Goal: Task Accomplishment & Management: Complete application form

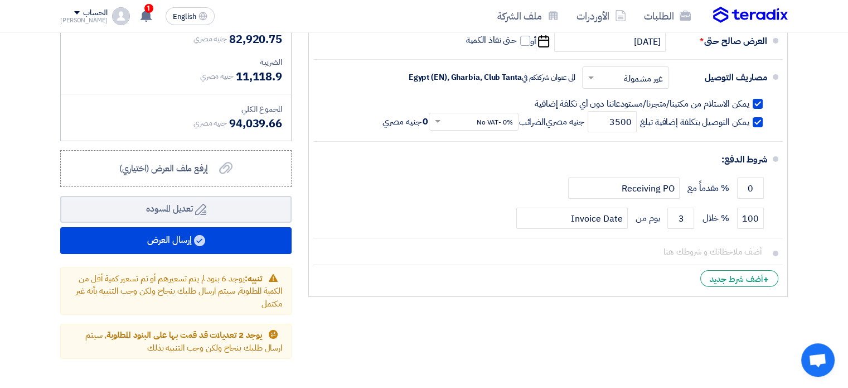
scroll to position [1, 0]
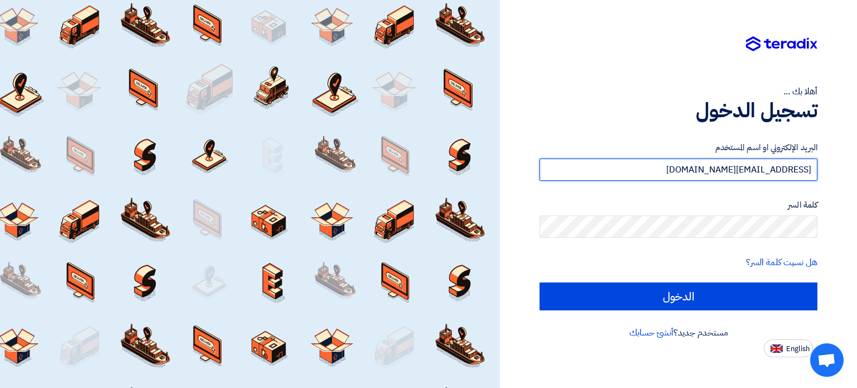
click at [662, 171] on input "[EMAIL_ADDRESS][DOMAIN_NAME]" at bounding box center [678, 169] width 278 height 22
type input "[EMAIL_ADDRESS][DOMAIN_NAME]"
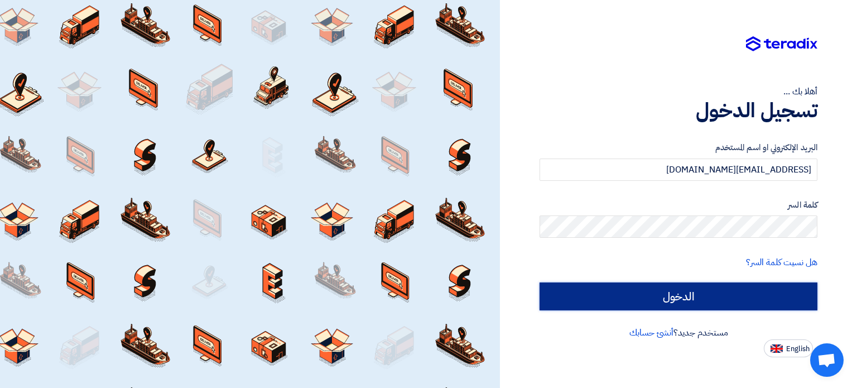
click at [669, 294] on input "الدخول" at bounding box center [678, 296] width 278 height 28
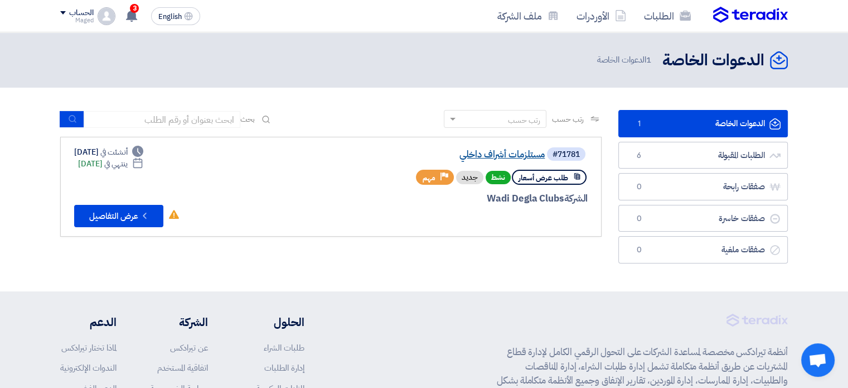
click at [532, 158] on link "مستلزمات أشراف داخلي" at bounding box center [433, 154] width 223 height 10
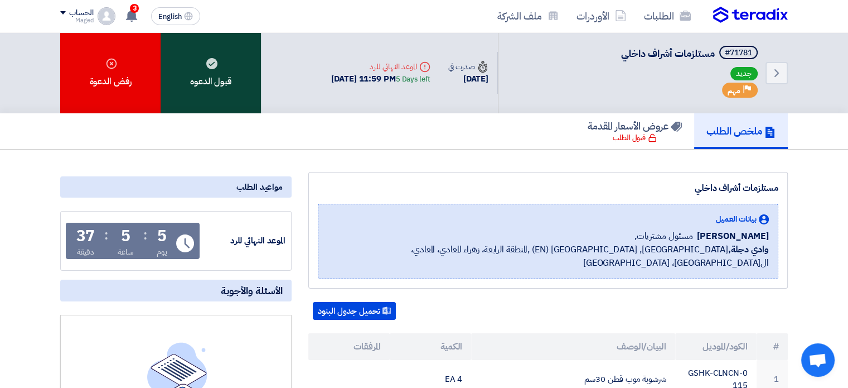
click at [236, 83] on div "قبول الدعوه" at bounding box center [211, 72] width 100 height 81
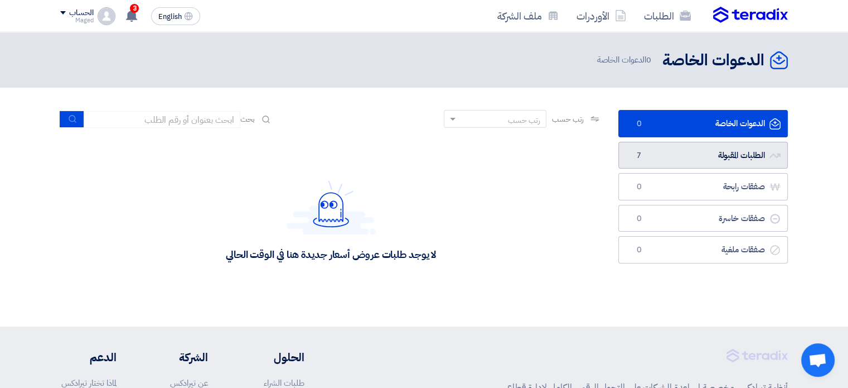
click at [687, 166] on link "الطلبات المقبولة الطلبات المقبولة 7" at bounding box center [704, 155] width 170 height 27
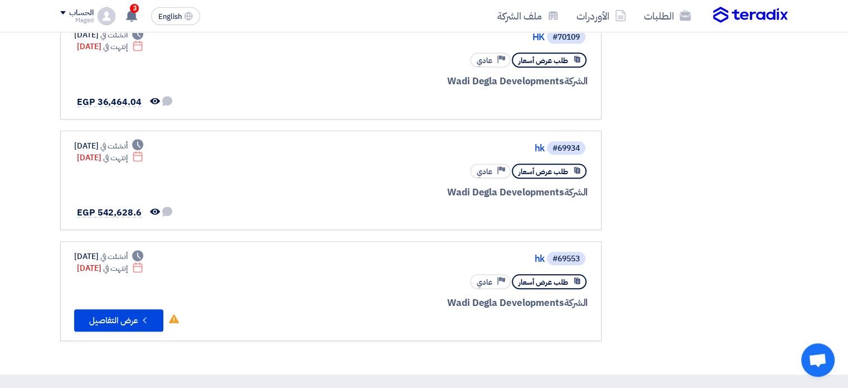
scroll to position [558, 0]
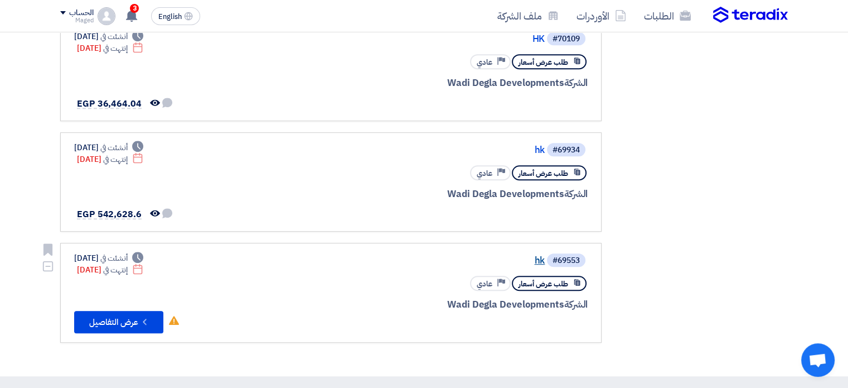
click at [536, 256] on link "hk" at bounding box center [433, 260] width 223 height 10
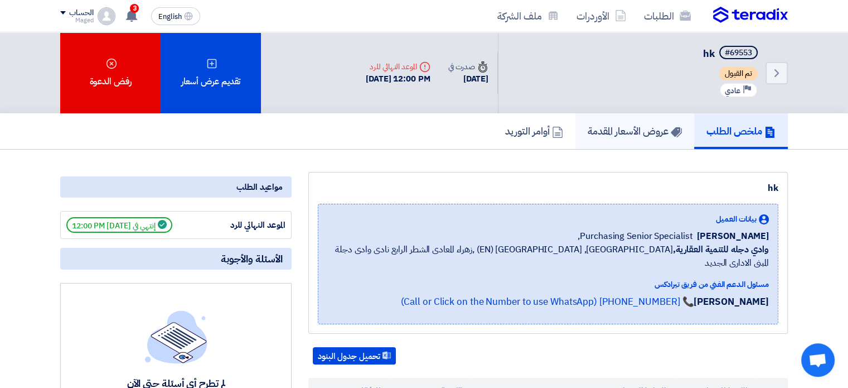
click at [635, 119] on link "عروض الأسعار المقدمة" at bounding box center [635, 131] width 119 height 36
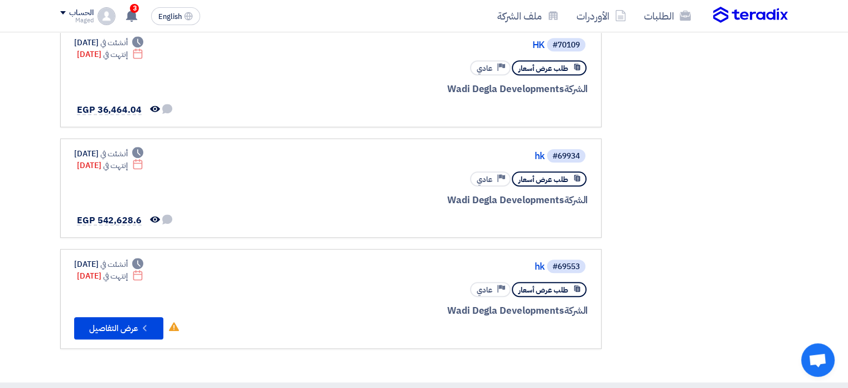
scroll to position [600, 0]
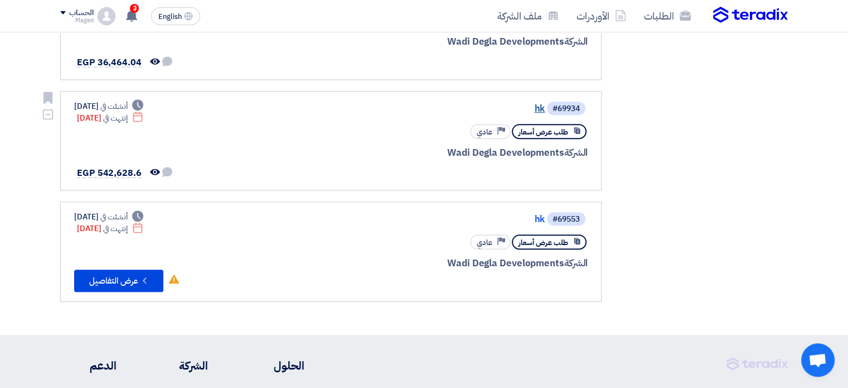
click at [539, 104] on link "hk" at bounding box center [433, 109] width 223 height 10
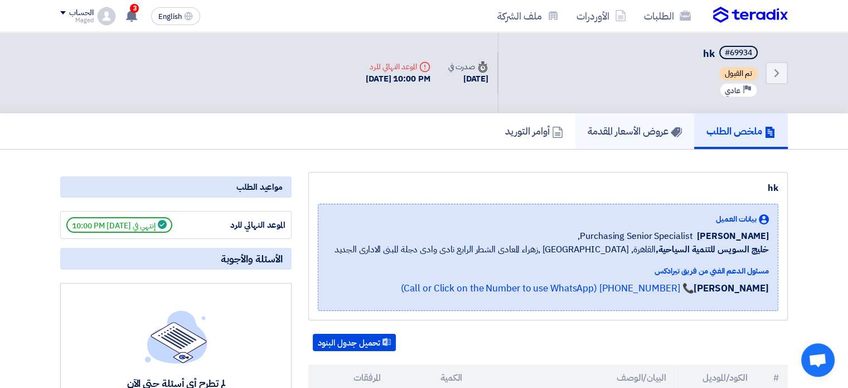
click at [598, 130] on h5 "عروض الأسعار المقدمة" at bounding box center [635, 130] width 94 height 13
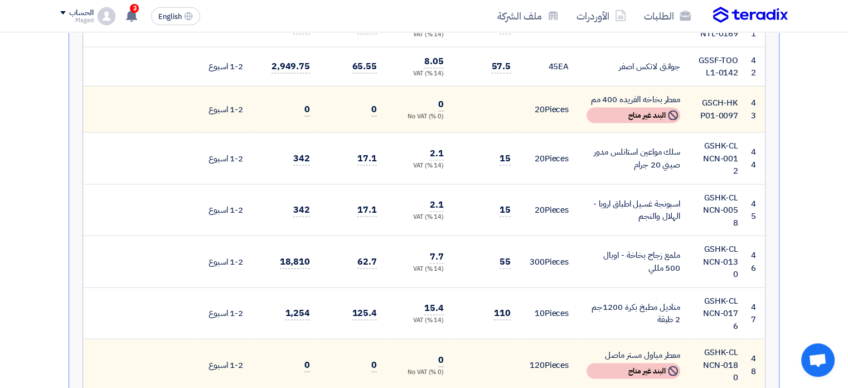
scroll to position [2209, 0]
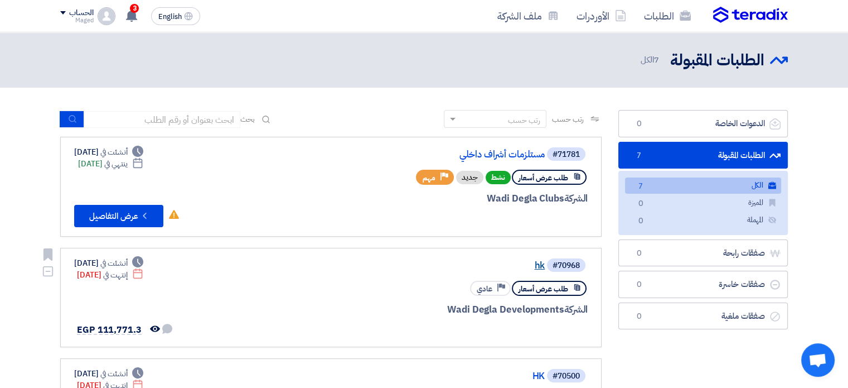
click at [540, 260] on link "hk" at bounding box center [433, 265] width 223 height 10
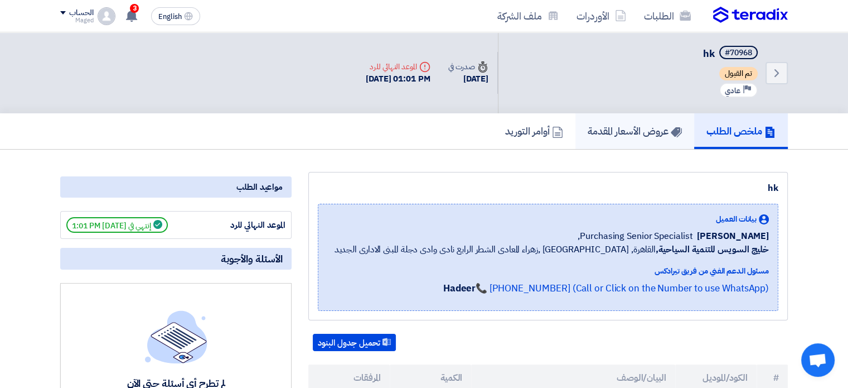
click at [611, 127] on h5 "عروض الأسعار المقدمة" at bounding box center [635, 130] width 94 height 13
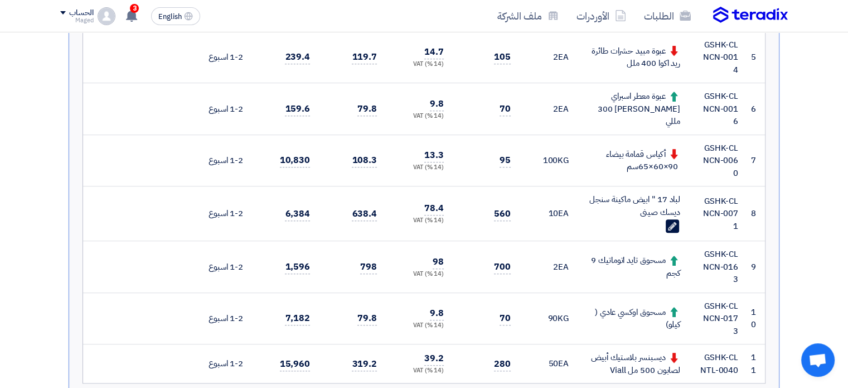
scroll to position [513, 0]
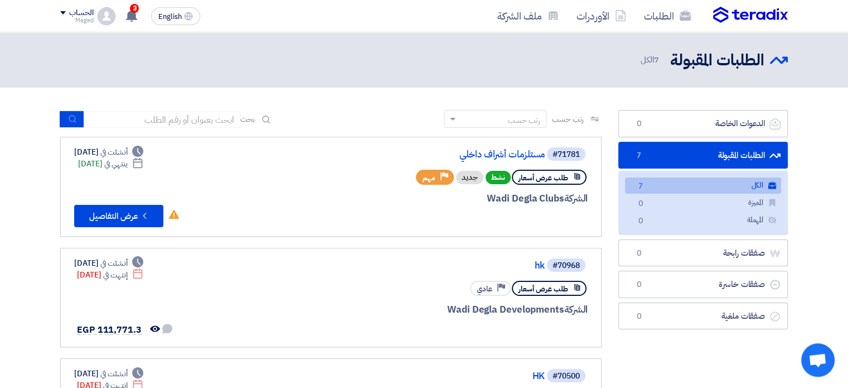
click at [693, 183] on link "الكل الكل 7" at bounding box center [703, 185] width 156 height 16
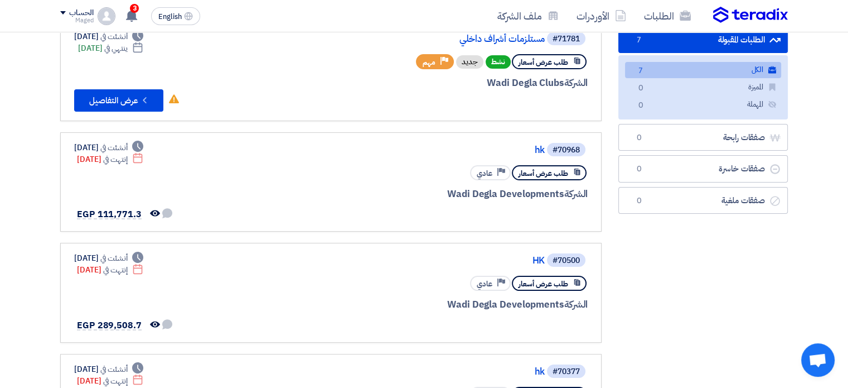
scroll to position [119, 0]
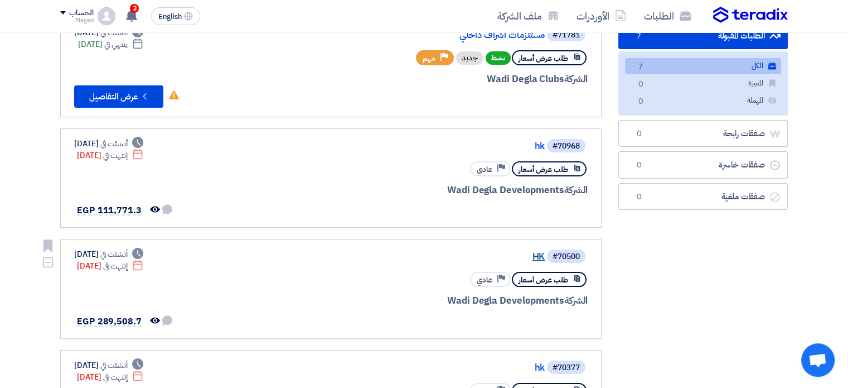
click at [532, 252] on link "HK" at bounding box center [433, 257] width 223 height 10
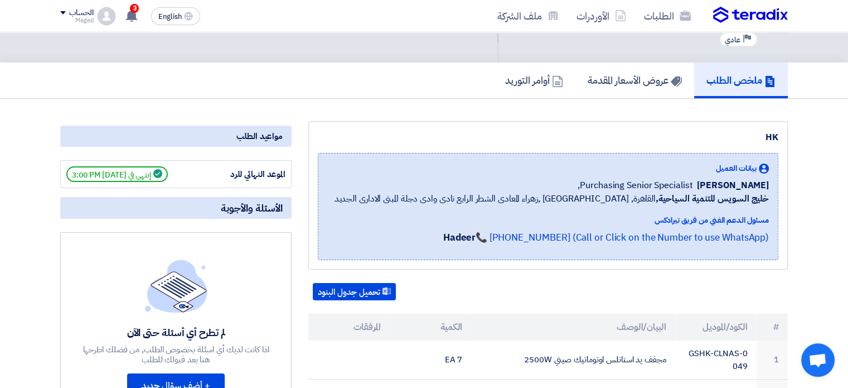
scroll to position [67, 0]
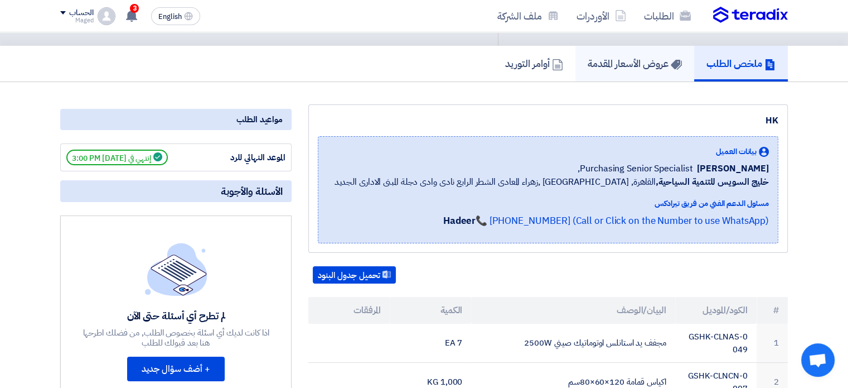
click at [652, 60] on h5 "عروض الأسعار المقدمة" at bounding box center [635, 63] width 94 height 13
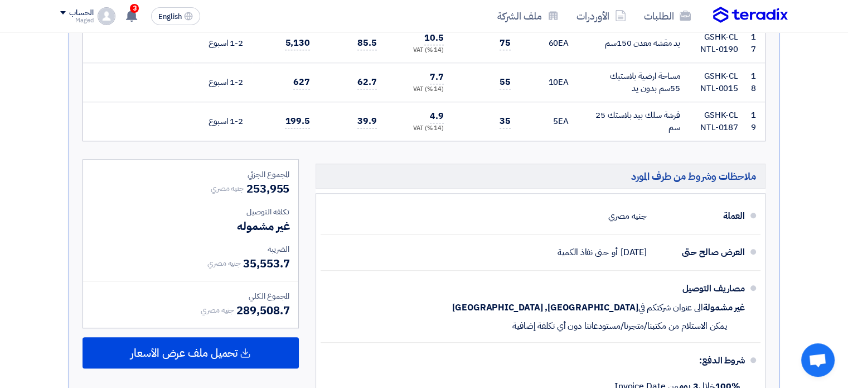
scroll to position [1116, 0]
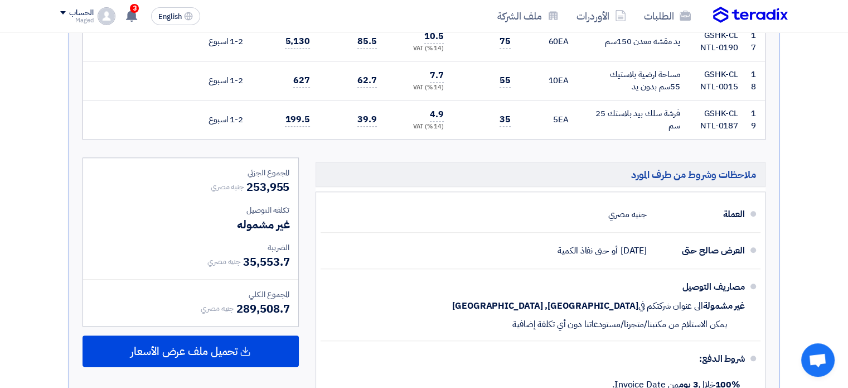
copy div "التوصيل خارج نطاق ال[GEOGRAPHIC_DATA] الكبرى مسؤلية العميل ."
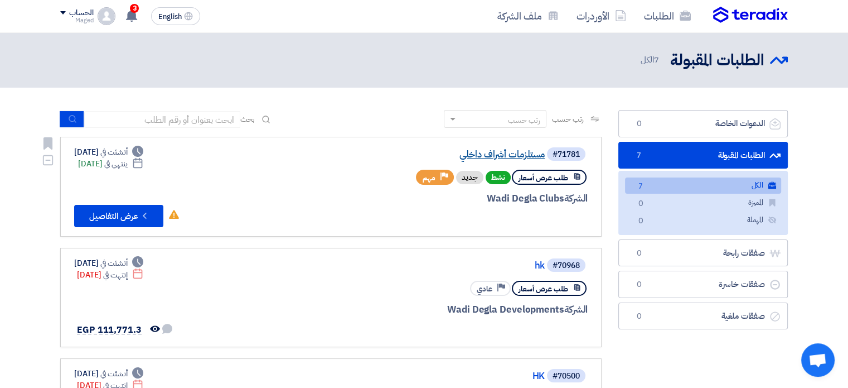
click at [479, 158] on link "مستلزمات أشراف داخلي" at bounding box center [433, 154] width 223 height 10
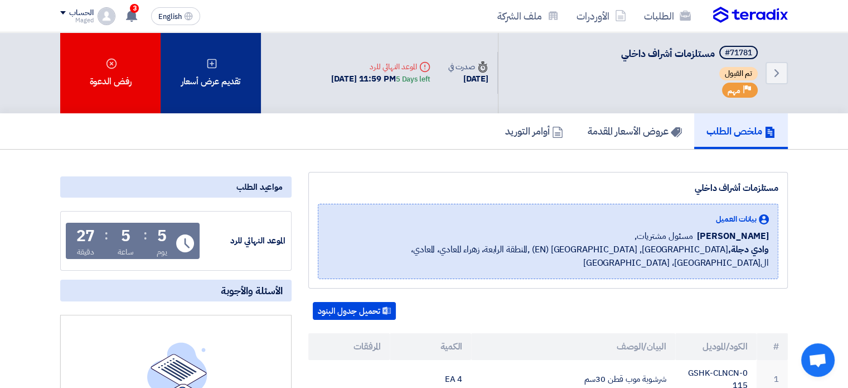
click at [220, 78] on div "تقديم عرض أسعار" at bounding box center [211, 72] width 100 height 81
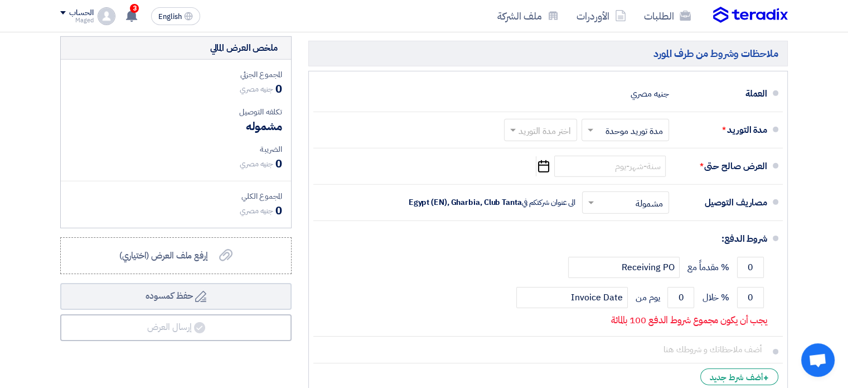
scroll to position [3467, 0]
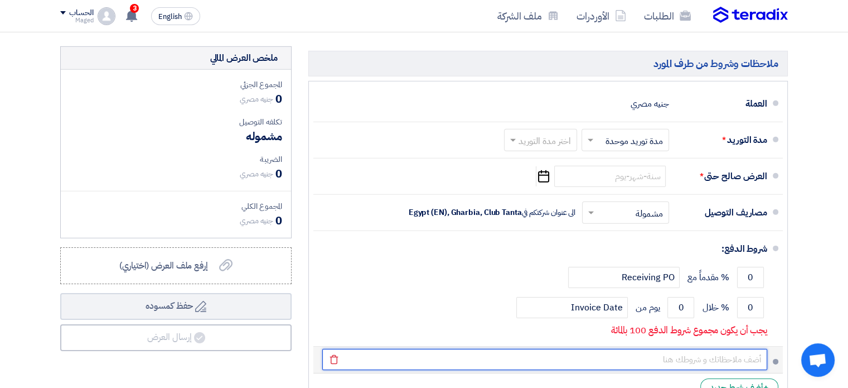
click at [751, 349] on input "text" at bounding box center [544, 359] width 445 height 21
type input "التوصيل مجانى فى نطاق محافظات ال[GEOGRAPHIC_DATA] الكبرى ."
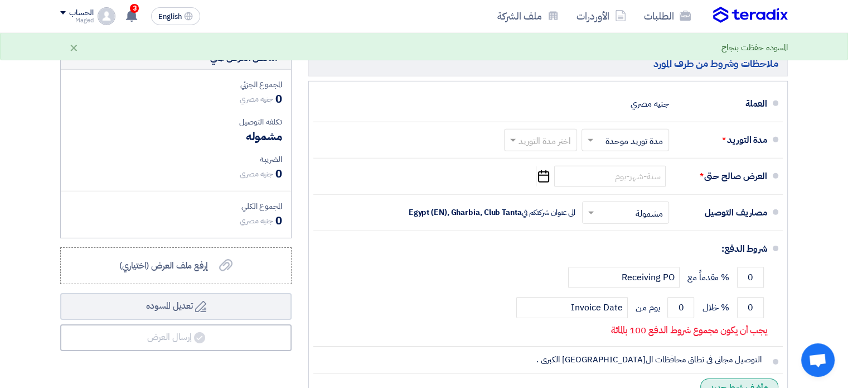
click at [721, 378] on div "+ أضف شرط جديد" at bounding box center [740, 386] width 78 height 17
click at [716, 375] on input "text" at bounding box center [544, 385] width 445 height 21
paste input "التوصيل خارج نطاق ال[GEOGRAPHIC_DATA] الكبرى مسؤلية العميل ."
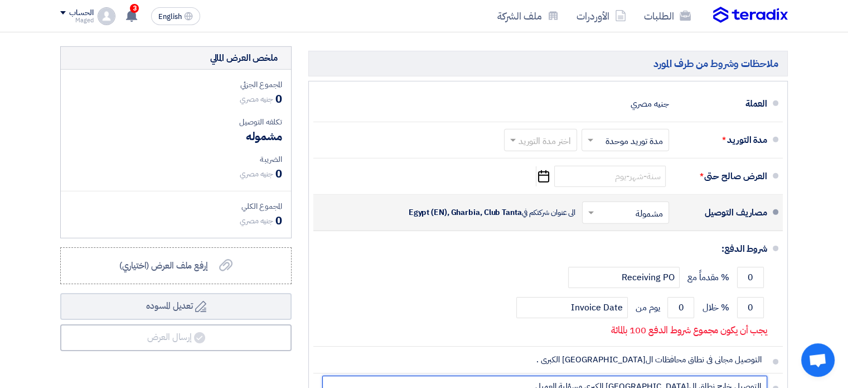
type input "التوصيل خارج نطاق ال[GEOGRAPHIC_DATA] الكبرى مسؤلية العميل ."
click at [656, 205] on input "text" at bounding box center [623, 213] width 81 height 16
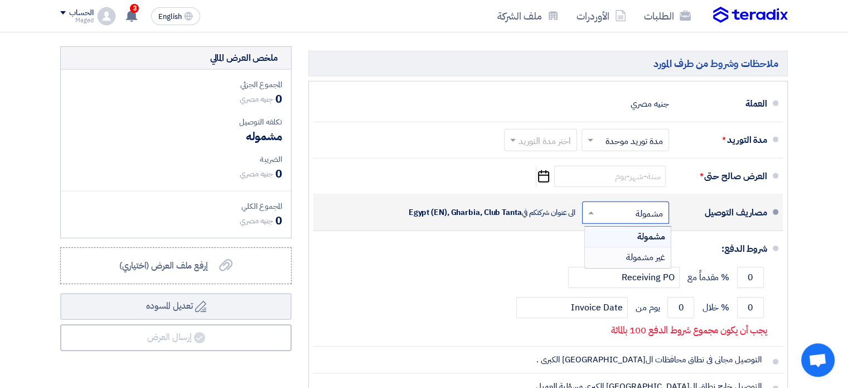
click at [651, 250] on span "غير مشمولة" at bounding box center [645, 256] width 39 height 13
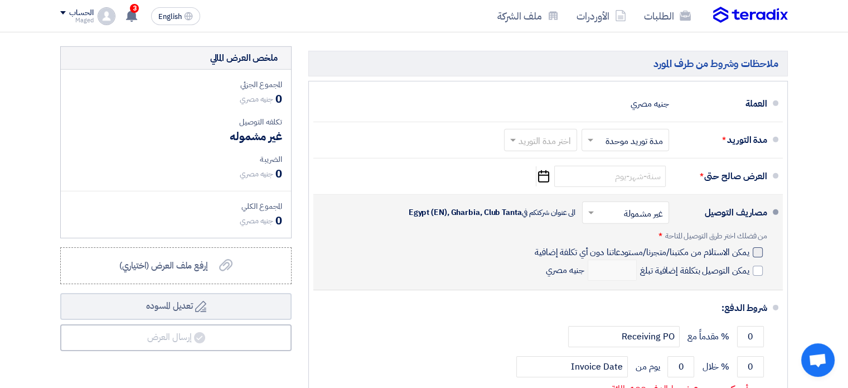
click at [753, 247] on div at bounding box center [758, 252] width 10 height 10
click at [750, 246] on input "يمكن الاستلام من مكتبنا/متجرنا/مستودعاتنا دون أي تكلفة إضافية" at bounding box center [641, 256] width 217 height 21
checkbox input "true"
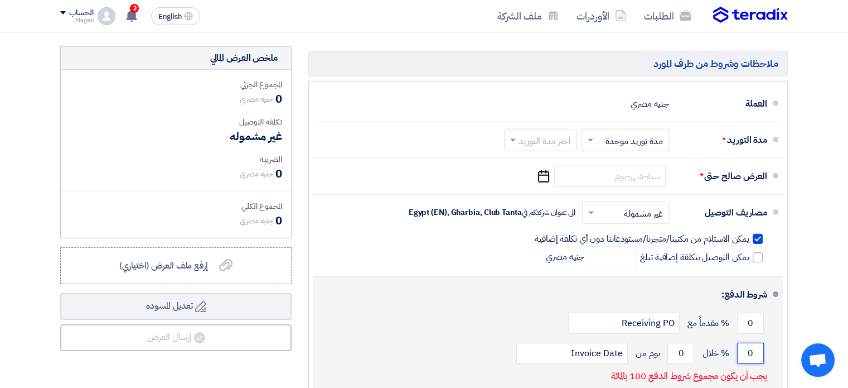
click at [755, 342] on input "0" at bounding box center [750, 352] width 27 height 21
type input "100"
click at [683, 342] on input "0" at bounding box center [681, 352] width 27 height 21
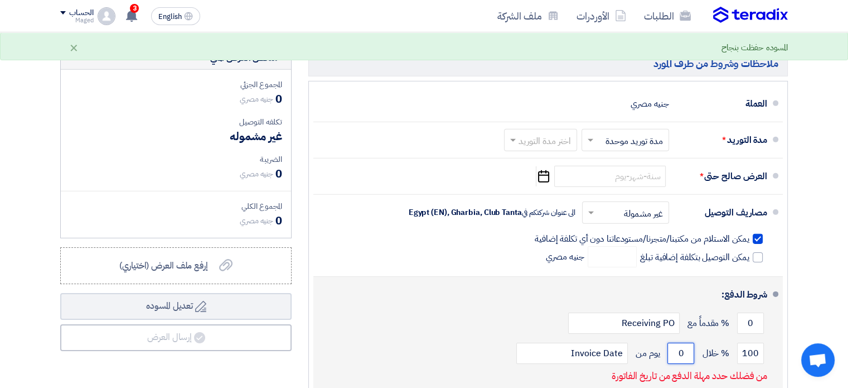
click at [683, 342] on input "0" at bounding box center [681, 352] width 27 height 21
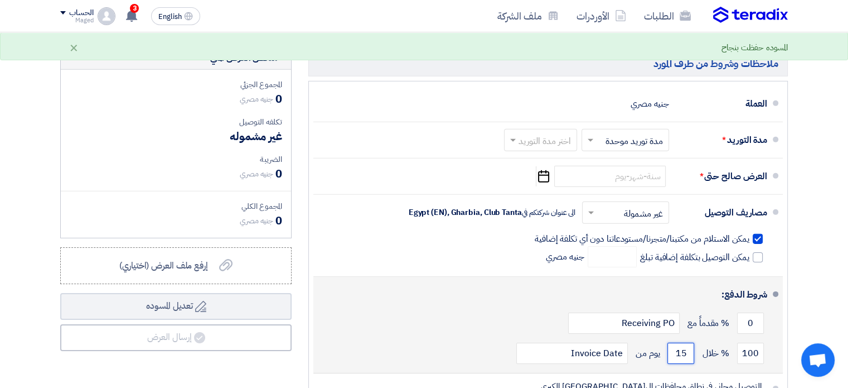
type input "1"
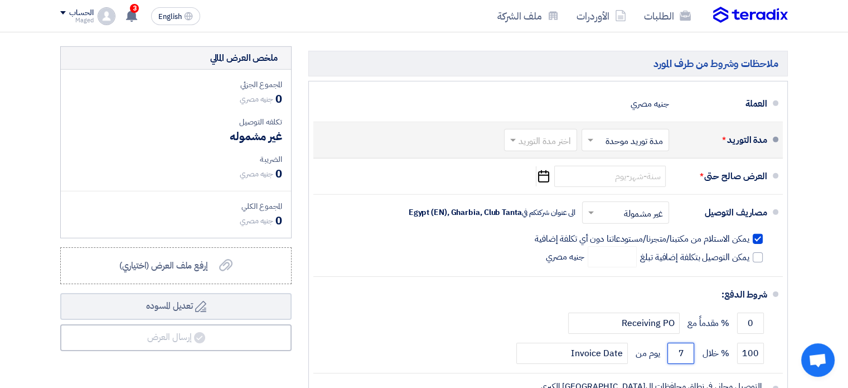
type input "7"
click at [559, 133] on input "text" at bounding box center [538, 141] width 67 height 16
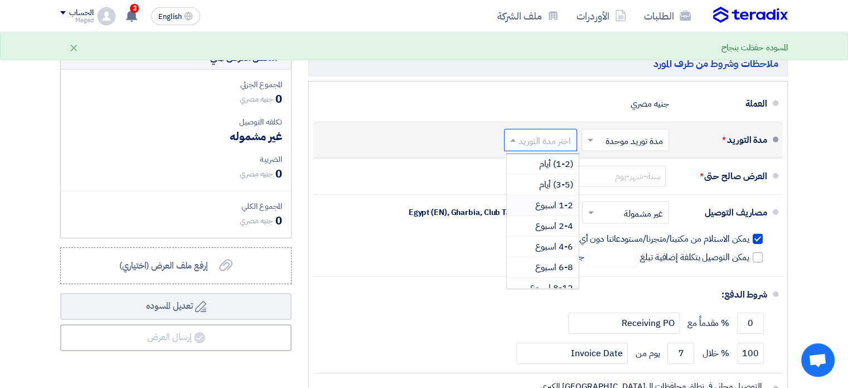
click at [562, 199] on span "1-2 اسبوع" at bounding box center [554, 205] width 38 height 13
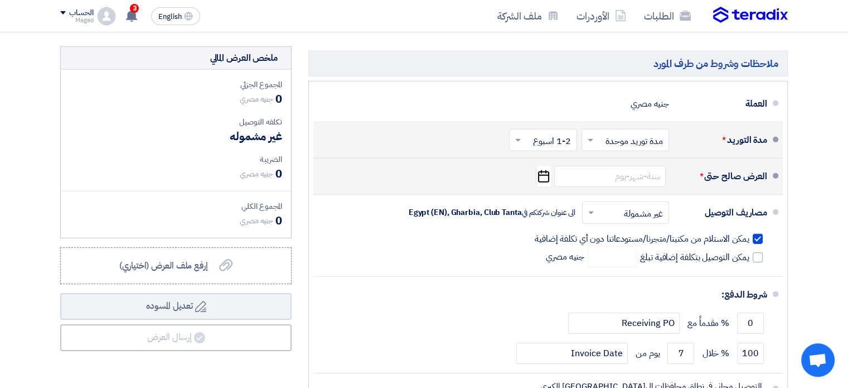
click at [545, 166] on icon "Pick a date" at bounding box center [543, 176] width 15 height 20
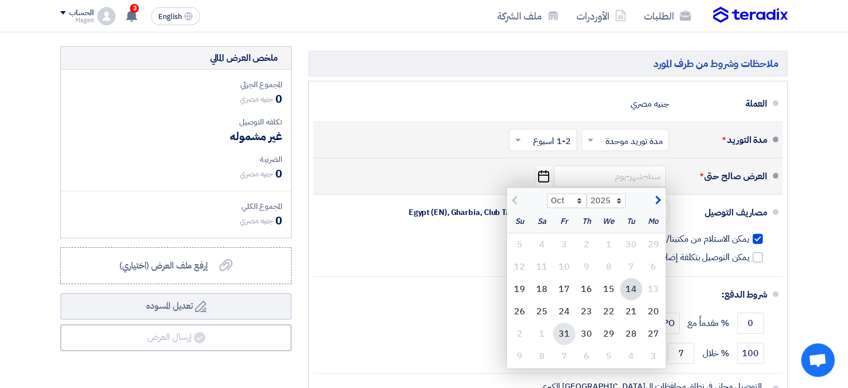
click at [567, 322] on div "31" at bounding box center [564, 333] width 22 height 22
type input "[DATE]"
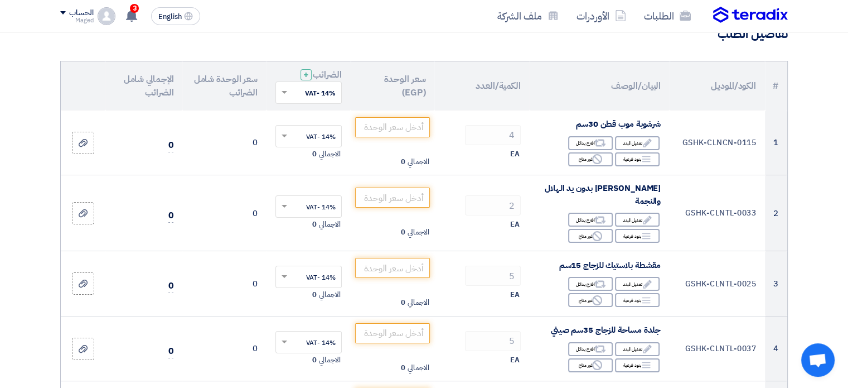
scroll to position [0, 0]
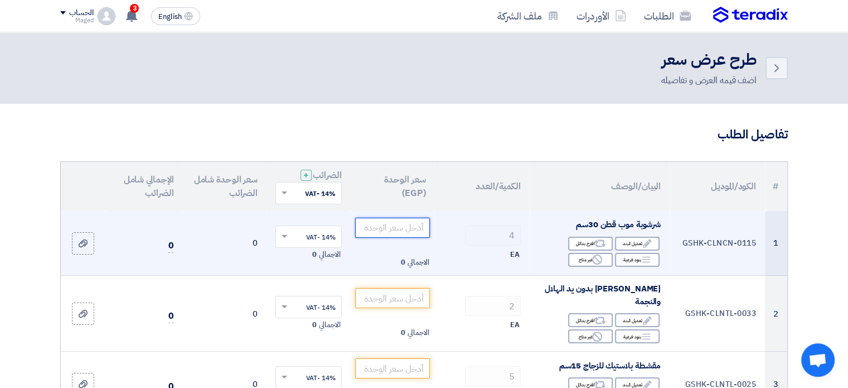
click at [417, 225] on input "number" at bounding box center [392, 228] width 75 height 20
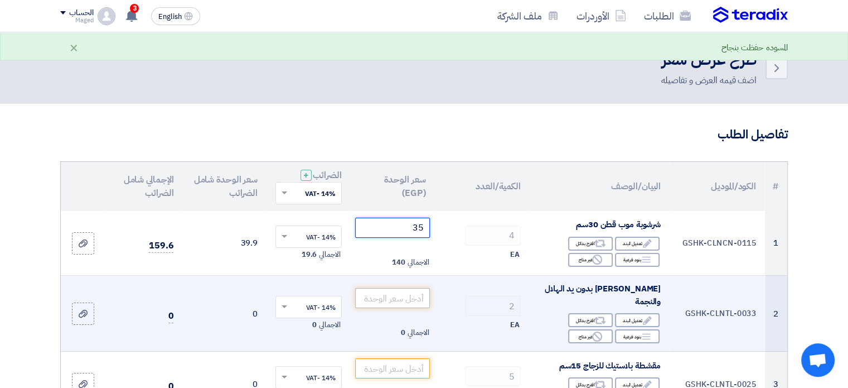
type input "35"
click at [410, 294] on input "number" at bounding box center [392, 298] width 75 height 20
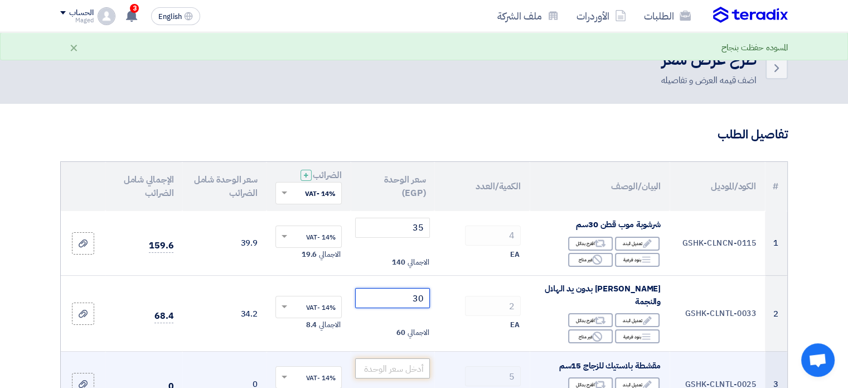
type input "30"
click at [407, 366] on input "number" at bounding box center [392, 368] width 75 height 20
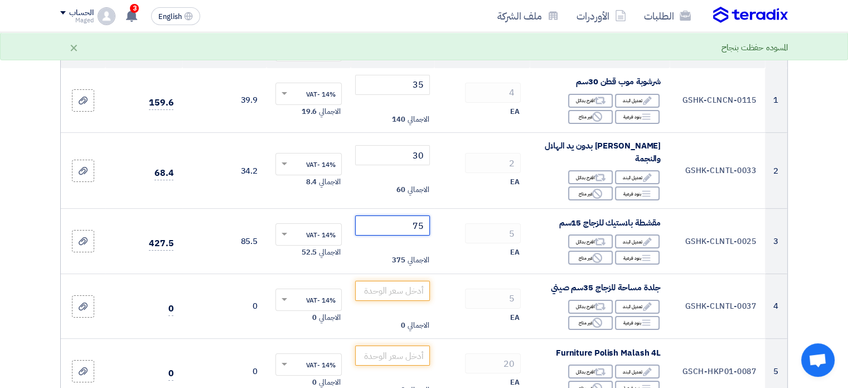
scroll to position [156, 0]
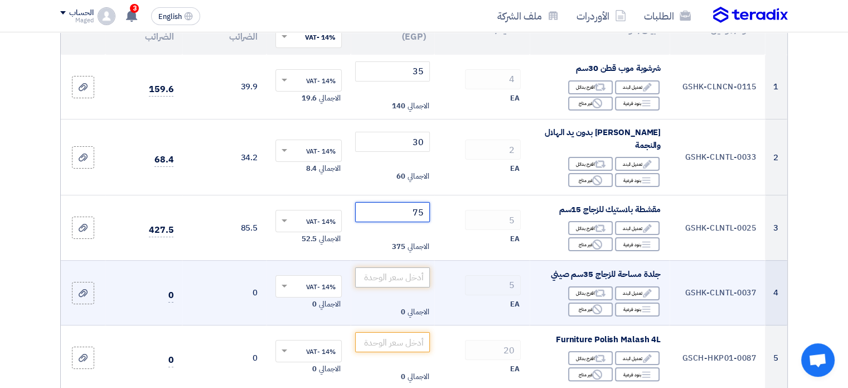
type input "75"
click at [418, 278] on input "number" at bounding box center [392, 277] width 75 height 20
type input "40"
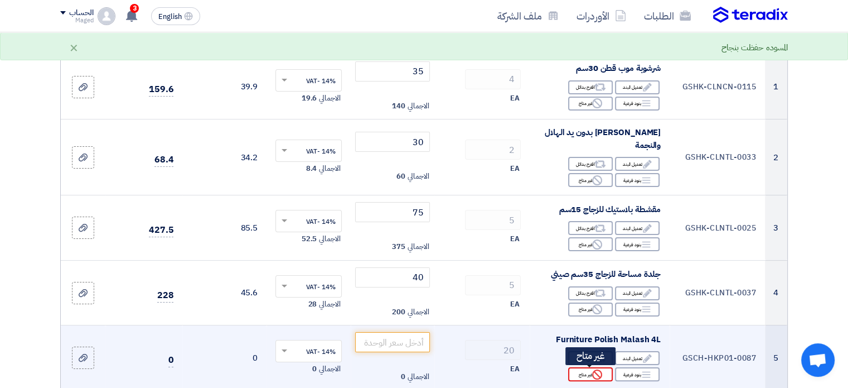
click at [581, 376] on div "Reject غير متاح" at bounding box center [590, 374] width 45 height 14
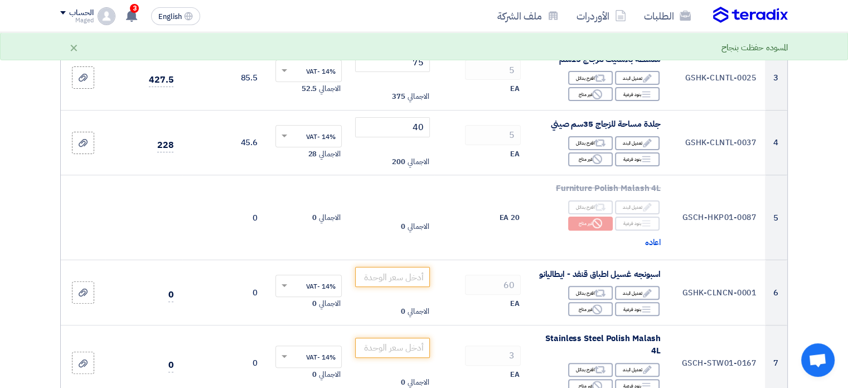
scroll to position [335, 0]
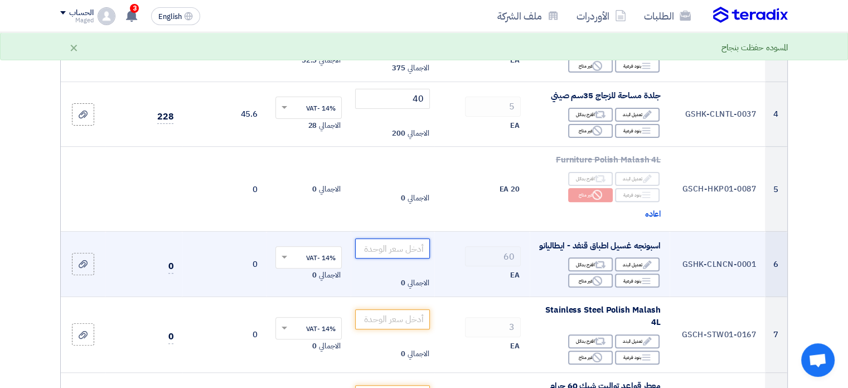
click at [419, 250] on input "number" at bounding box center [392, 248] width 75 height 20
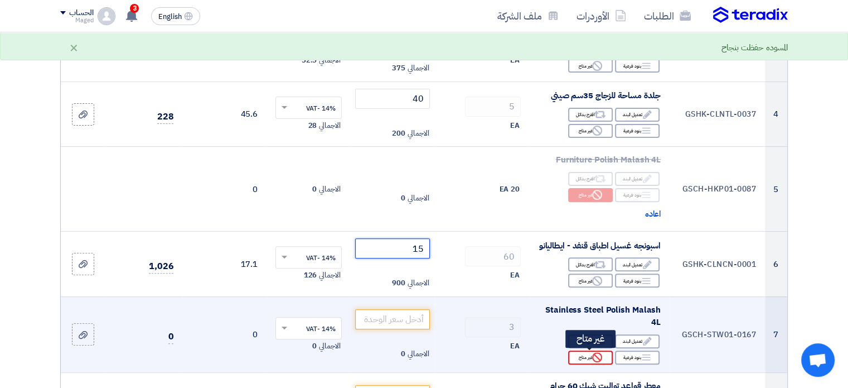
type input "15"
click at [583, 357] on div "Reject غير متاح" at bounding box center [590, 357] width 45 height 14
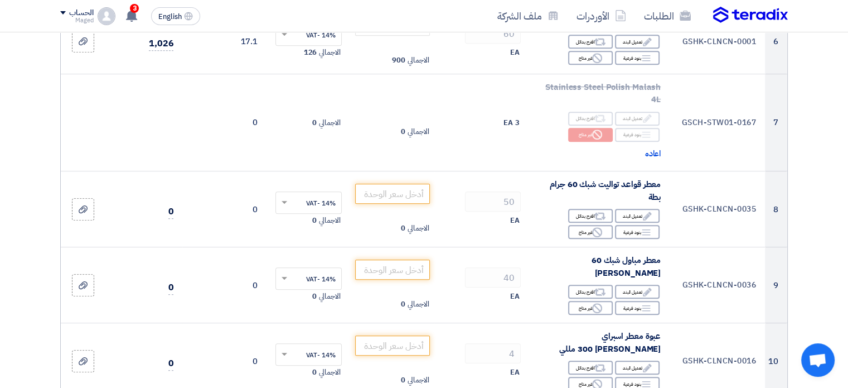
scroll to position [558, 0]
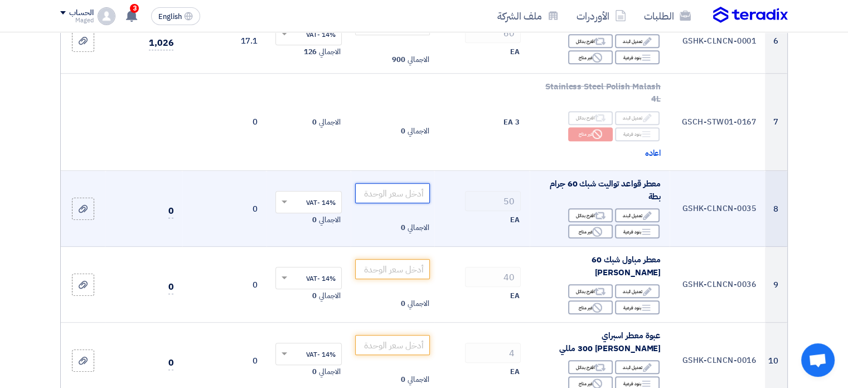
click at [396, 195] on input "number" at bounding box center [392, 193] width 75 height 20
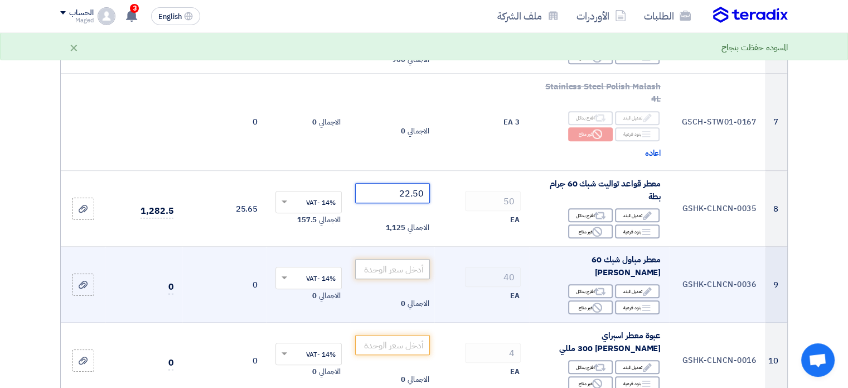
type input "22.50"
click at [402, 262] on input "number" at bounding box center [392, 269] width 75 height 20
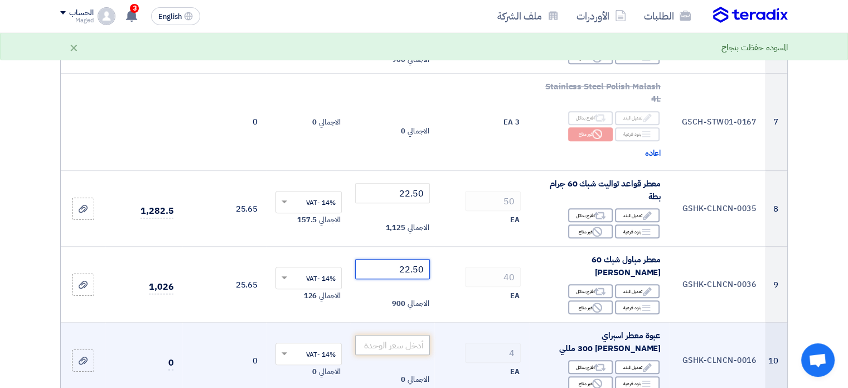
type input "22.50"
click at [374, 335] on input "number" at bounding box center [392, 345] width 75 height 20
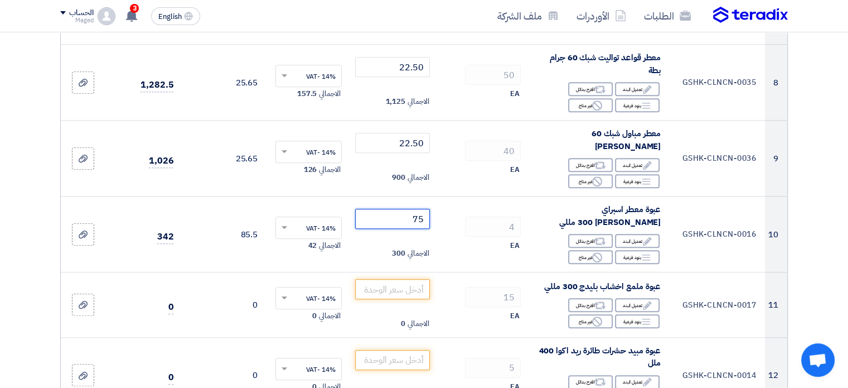
scroll to position [736, 0]
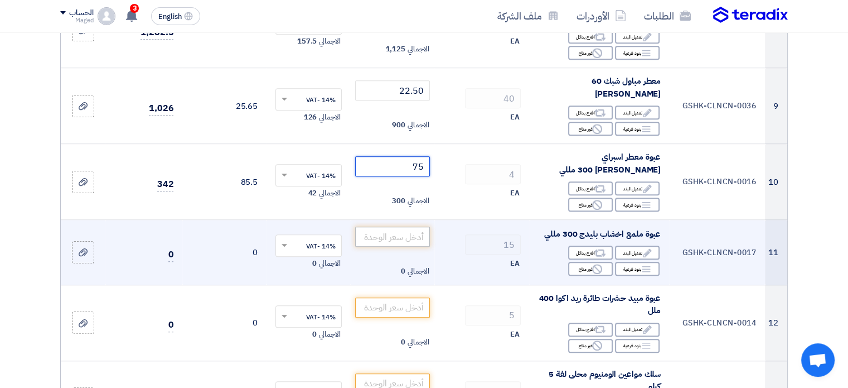
type input "75"
click at [415, 226] on input "number" at bounding box center [392, 236] width 75 height 20
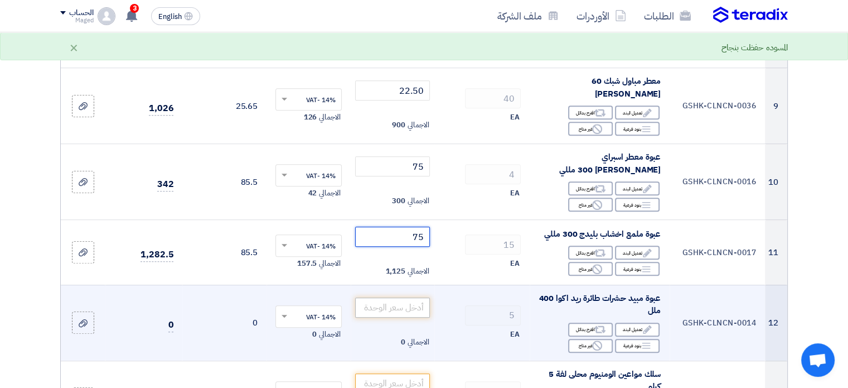
type input "75"
click at [389, 297] on input "number" at bounding box center [392, 307] width 75 height 20
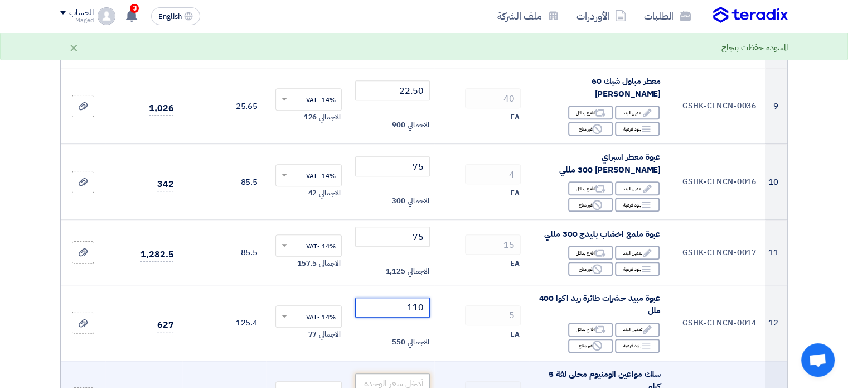
type input "110"
click at [416, 373] on input "number" at bounding box center [392, 383] width 75 height 20
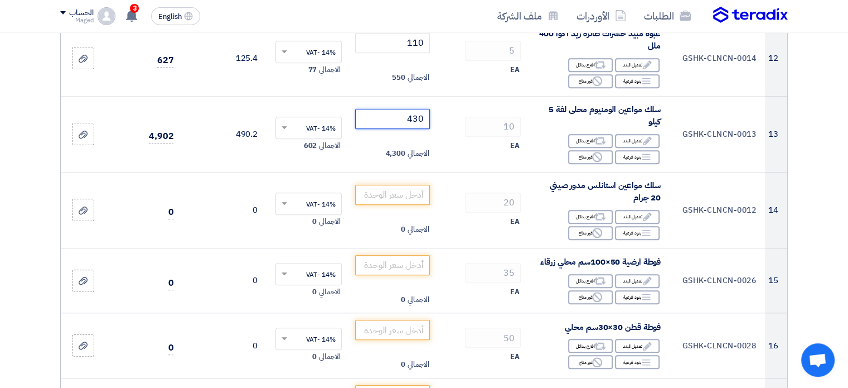
scroll to position [1021, 0]
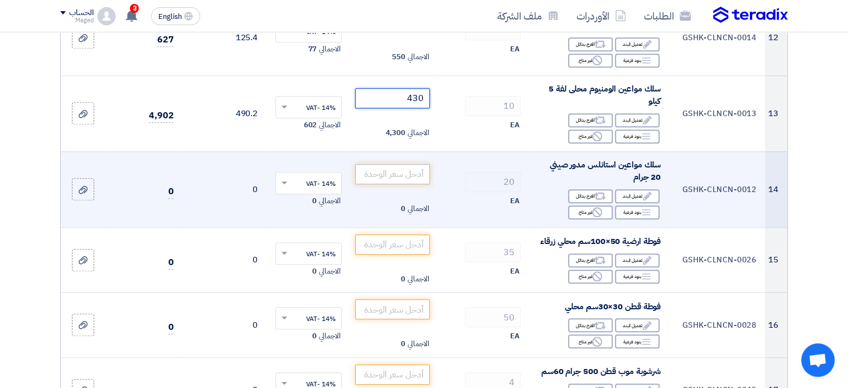
type input "430"
click at [412, 164] on input "number" at bounding box center [392, 174] width 75 height 20
type input "15"
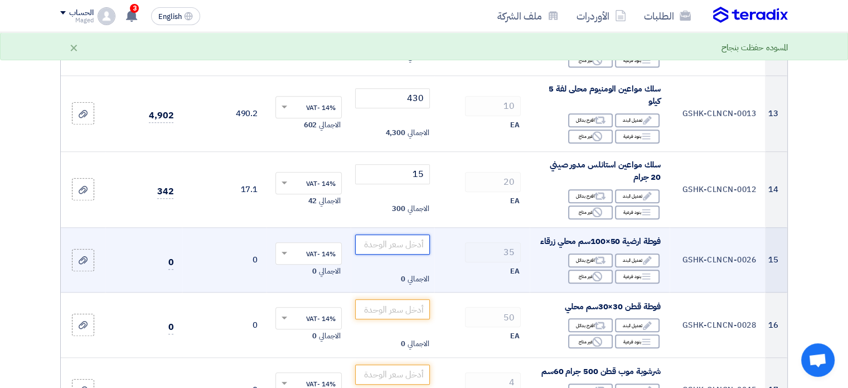
click at [386, 234] on input "number" at bounding box center [392, 244] width 75 height 20
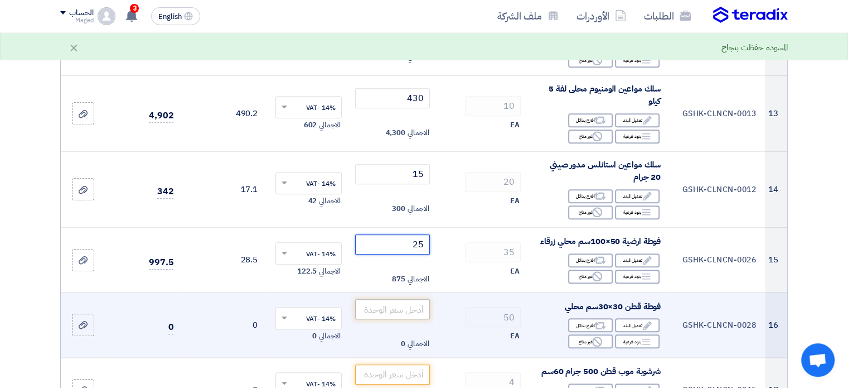
type input "25"
click at [392, 299] on input "number" at bounding box center [392, 309] width 75 height 20
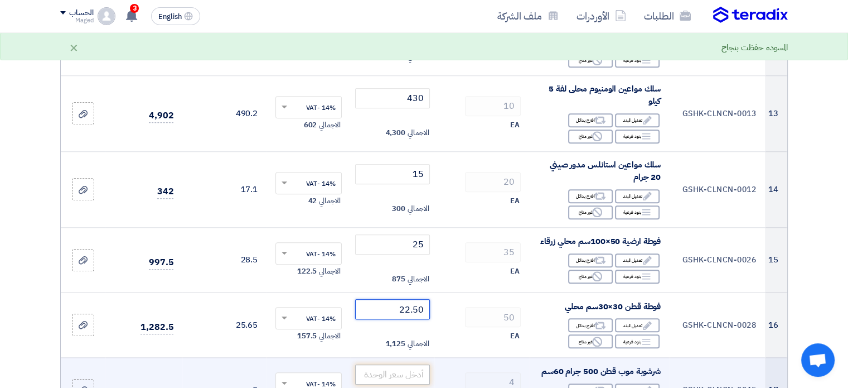
type input "22.50"
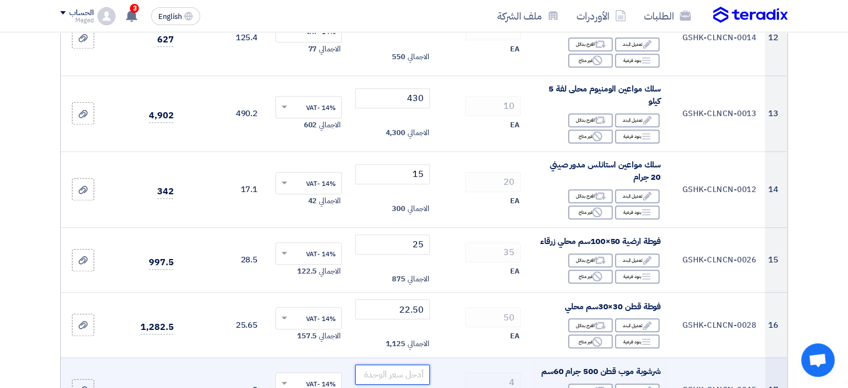
click at [392, 364] on input "number" at bounding box center [392, 374] width 75 height 20
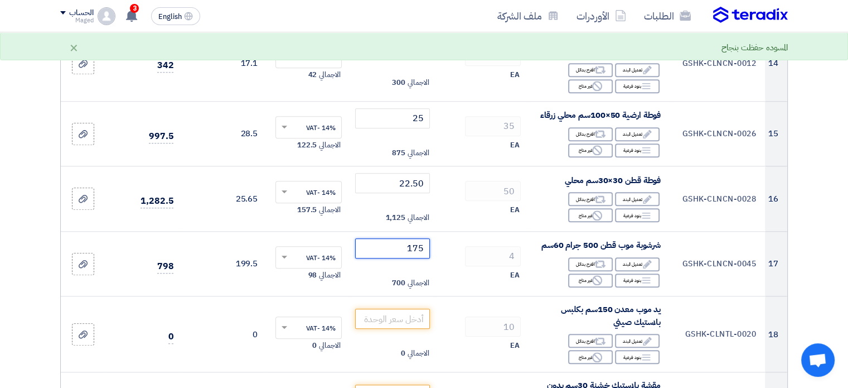
scroll to position [1185, 0]
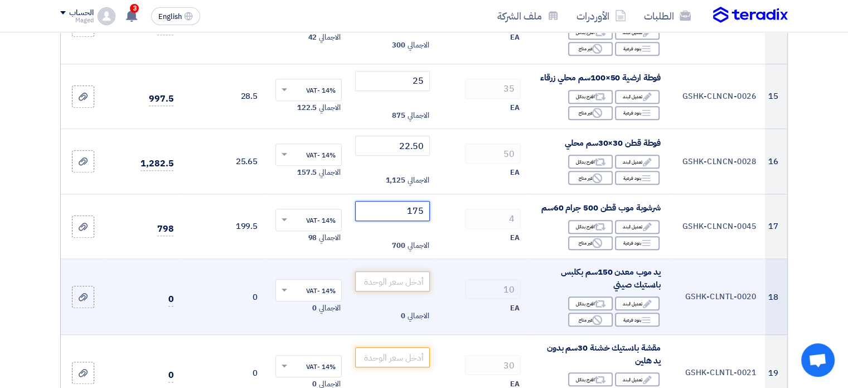
type input "175"
click at [421, 271] on input "number" at bounding box center [392, 281] width 75 height 20
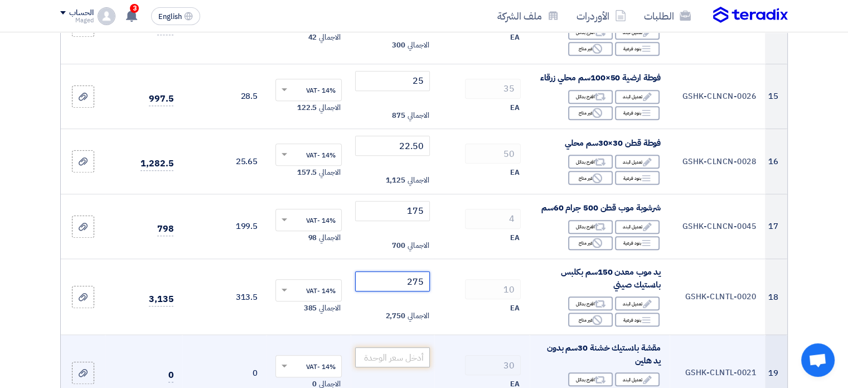
type input "275"
click at [416, 347] on input "number" at bounding box center [392, 357] width 75 height 20
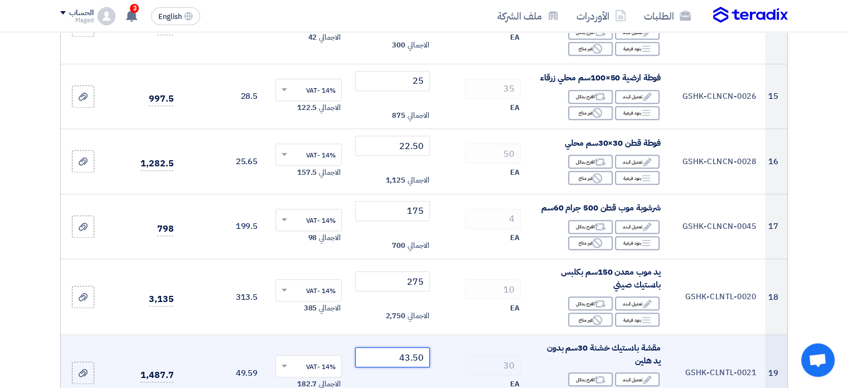
type input "43.50"
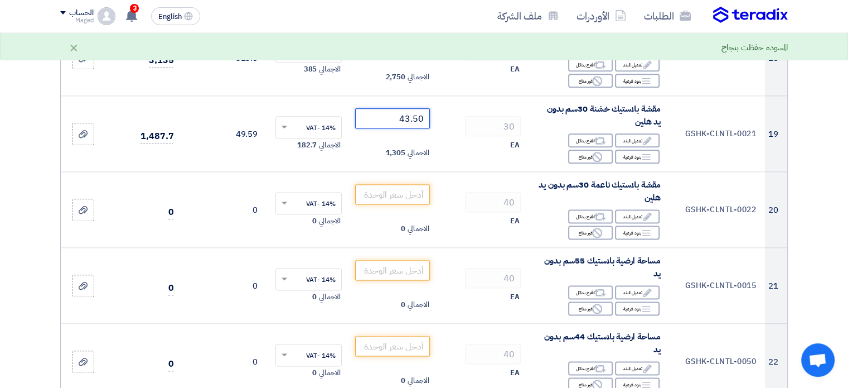
scroll to position [1428, 0]
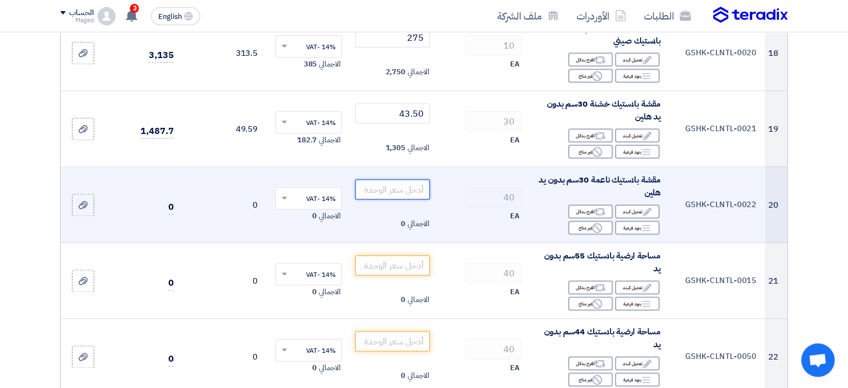
click at [417, 180] on input "number" at bounding box center [392, 189] width 75 height 20
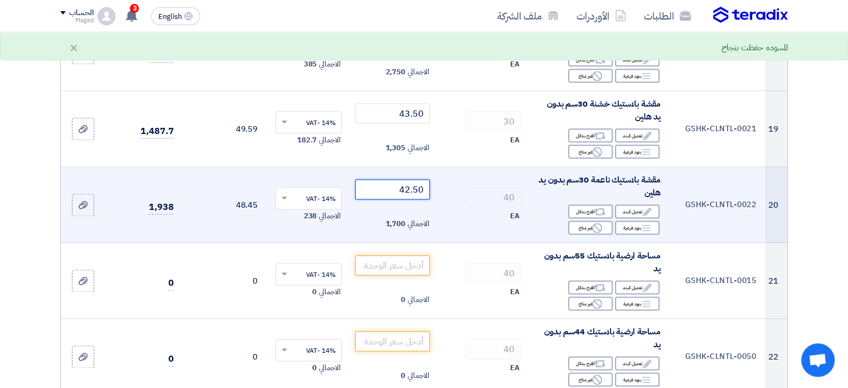
type input "42.50"
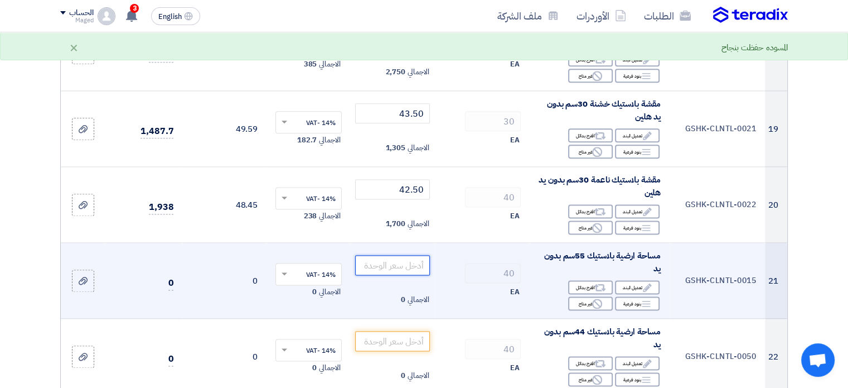
click at [415, 255] on input "number" at bounding box center [392, 265] width 75 height 20
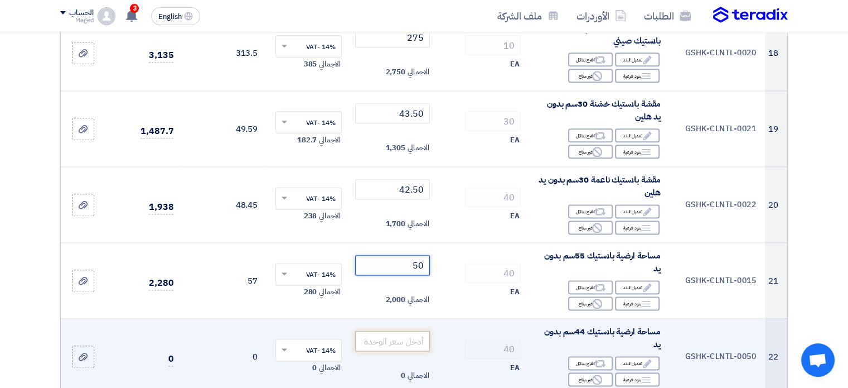
type input "50"
click at [390, 331] on input "number" at bounding box center [392, 341] width 75 height 20
type input "40"
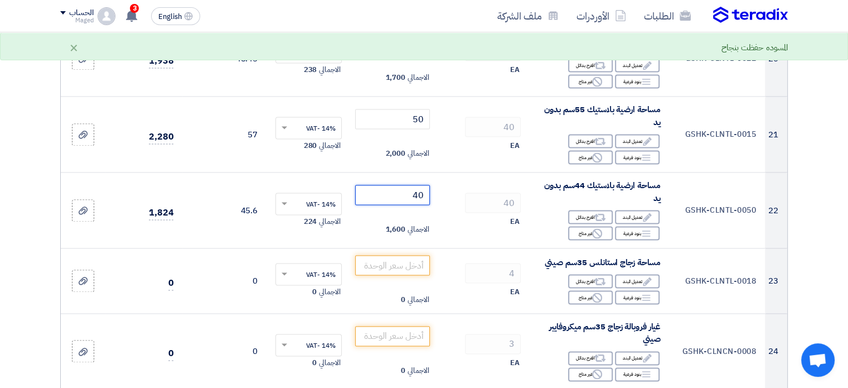
scroll to position [1579, 0]
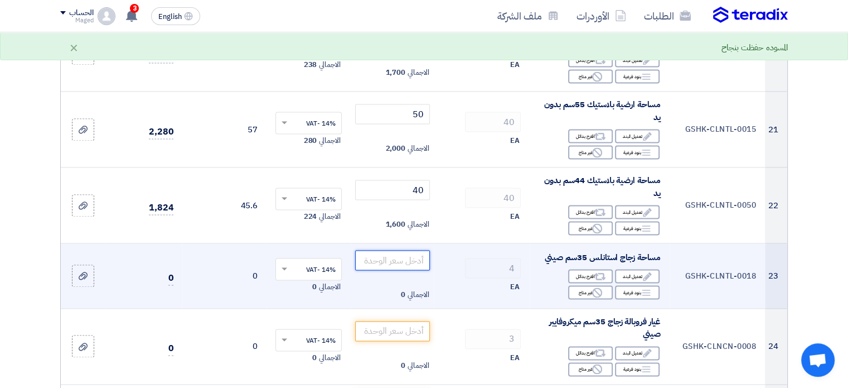
click at [393, 250] on input "number" at bounding box center [392, 260] width 75 height 20
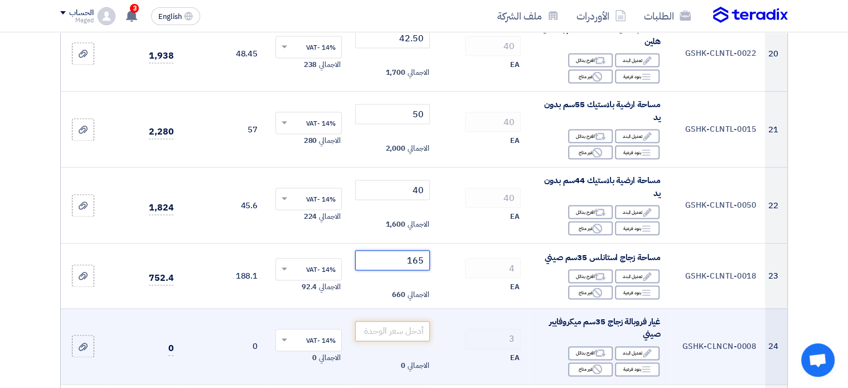
type input "165"
click at [382, 321] on input "number" at bounding box center [392, 331] width 75 height 20
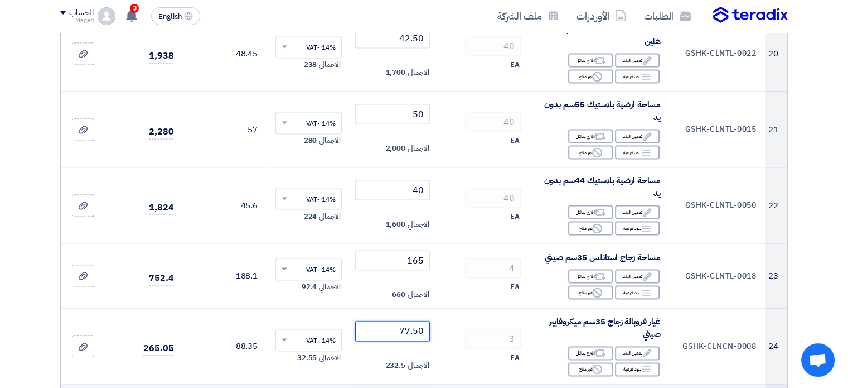
type input "77.50"
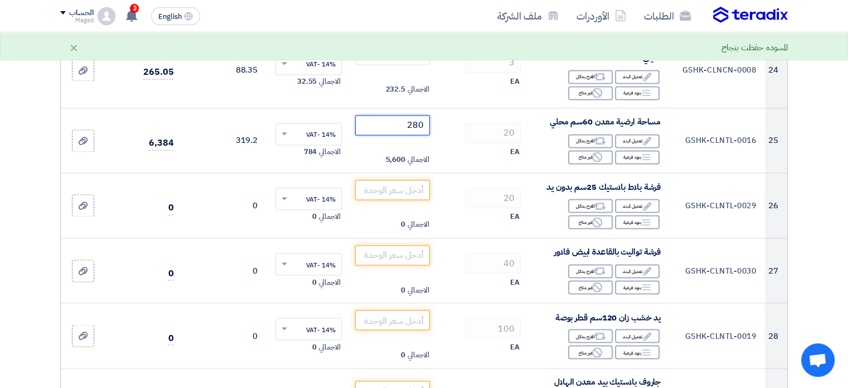
scroll to position [1861, 0]
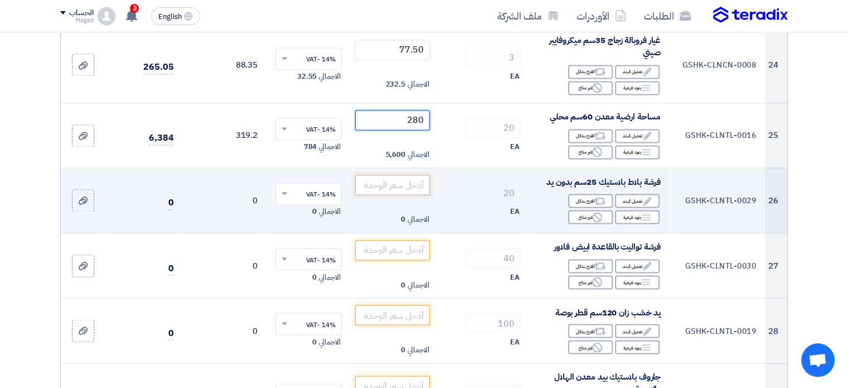
type input "280"
click at [415, 175] on input "number" at bounding box center [392, 185] width 75 height 20
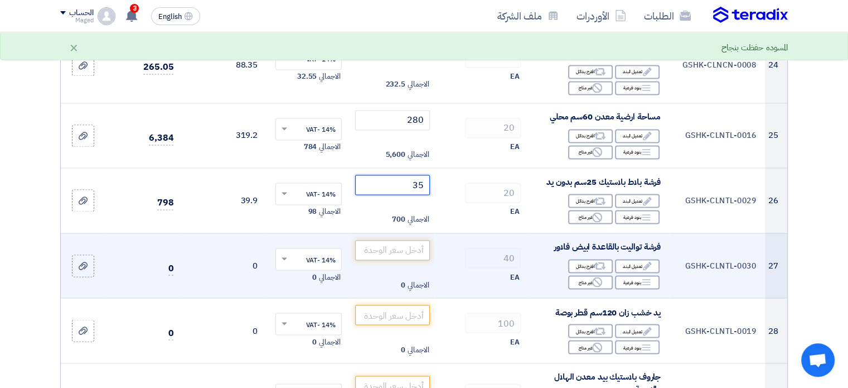
type input "35"
click at [413, 240] on input "number" at bounding box center [392, 250] width 75 height 20
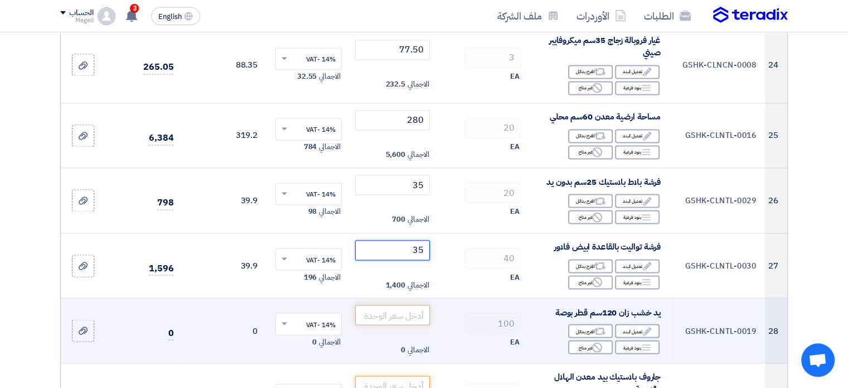
type input "35"
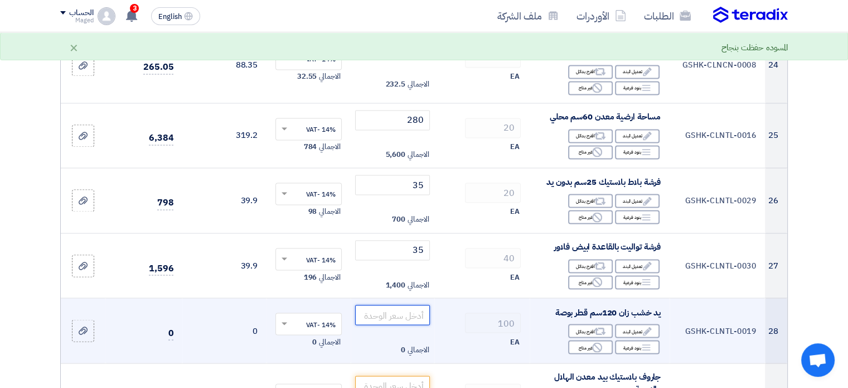
click at [407, 305] on input "number" at bounding box center [392, 315] width 75 height 20
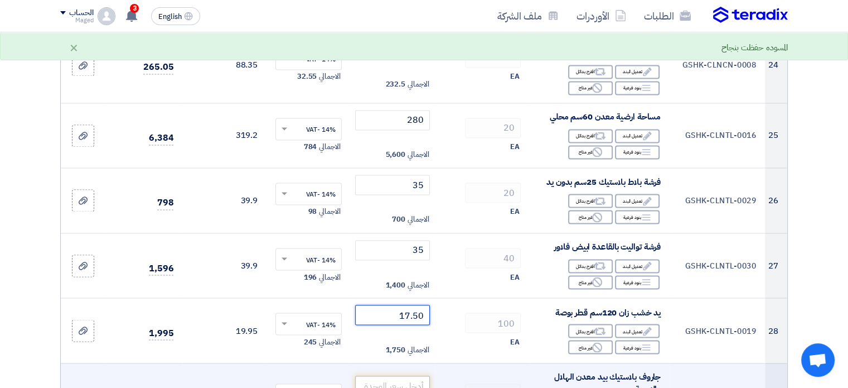
type input "17.50"
click at [404, 375] on input "number" at bounding box center [392, 385] width 75 height 20
type input "60"
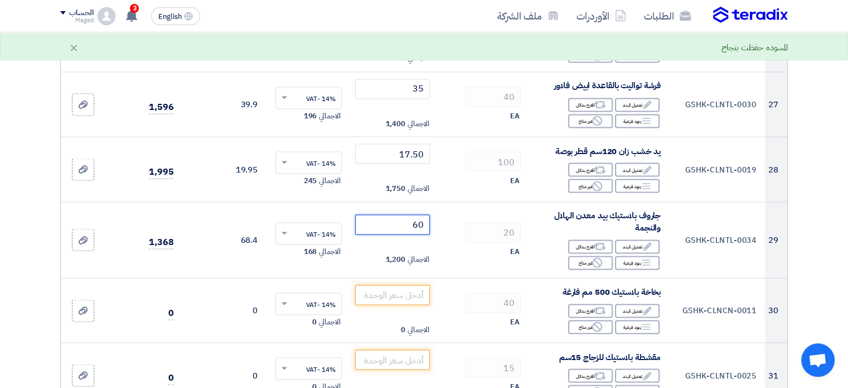
scroll to position [2037, 0]
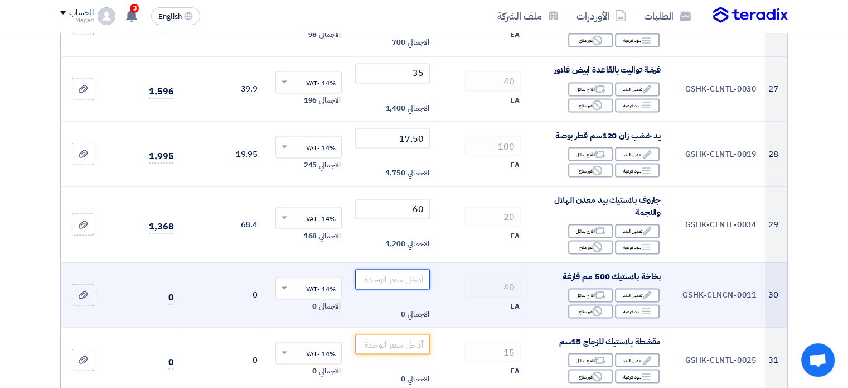
click at [399, 269] on input "number" at bounding box center [392, 279] width 75 height 20
type input "17.50"
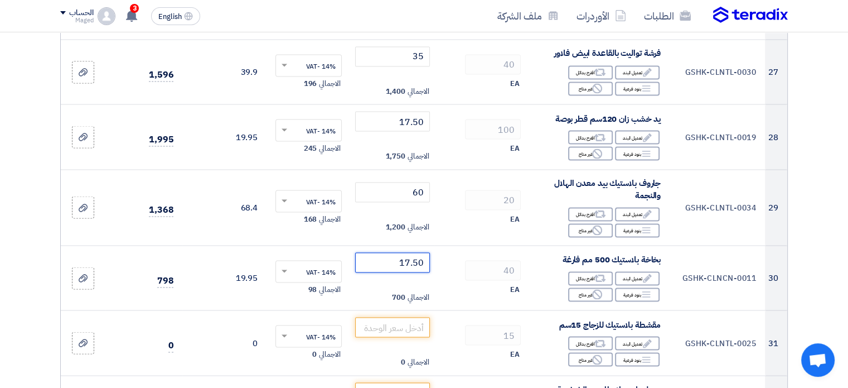
scroll to position [2085, 0]
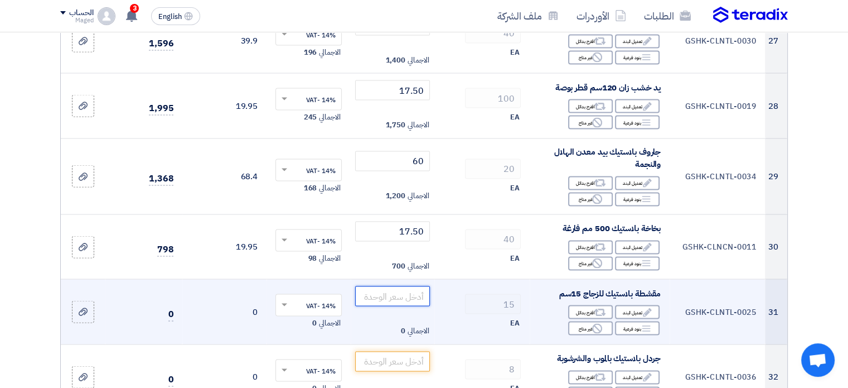
click at [413, 286] on input "number" at bounding box center [392, 296] width 75 height 20
type input "75"
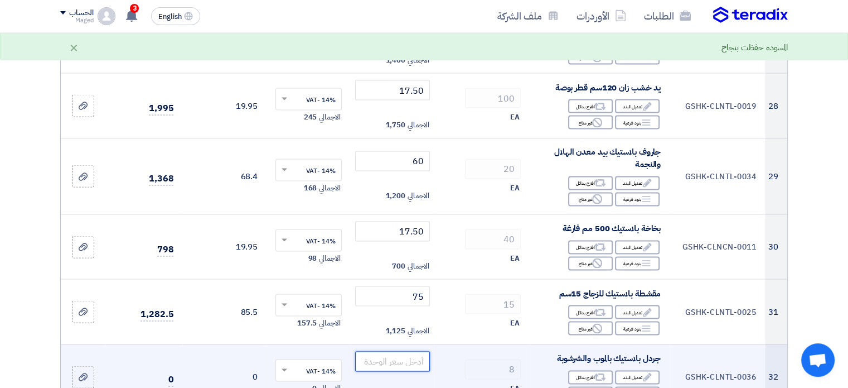
click at [381, 354] on input "number" at bounding box center [392, 361] width 75 height 20
type input "200"
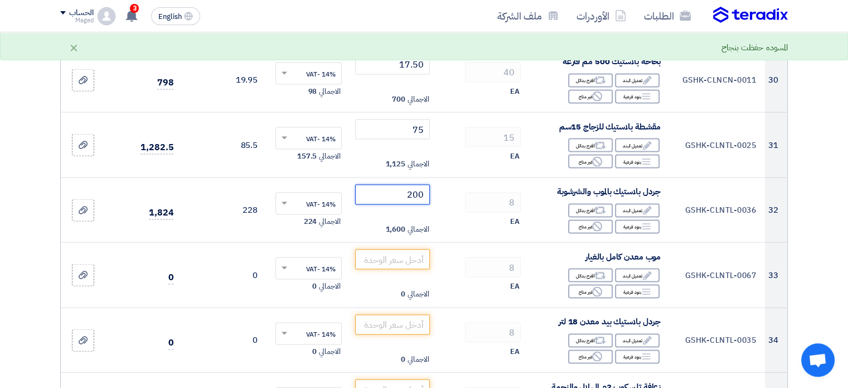
scroll to position [2267, 0]
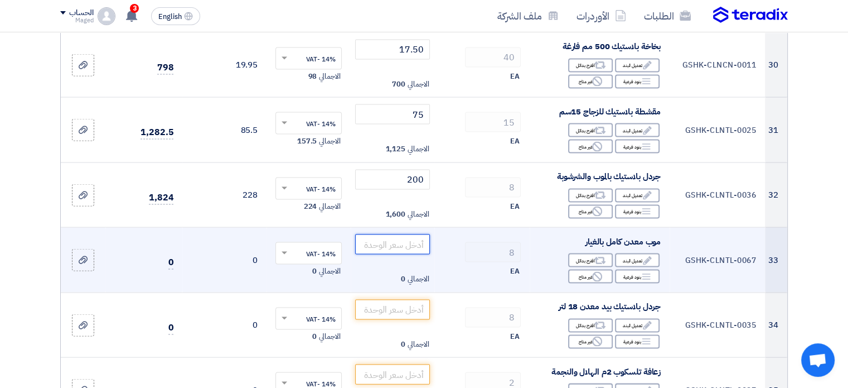
click at [404, 234] on input "number" at bounding box center [392, 244] width 75 height 20
type input "450"
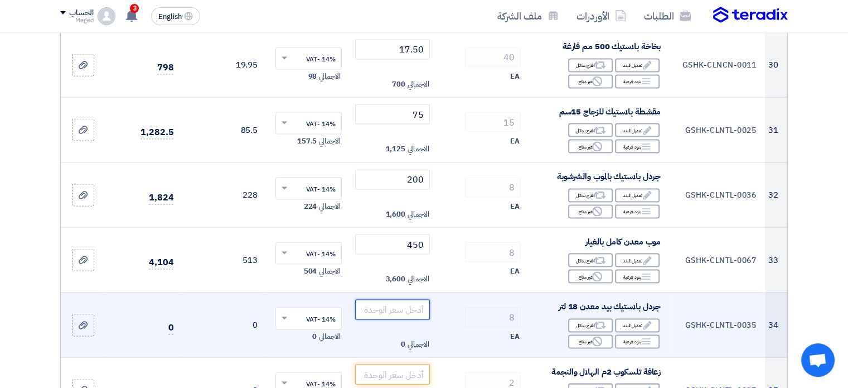
click at [404, 299] on input "number" at bounding box center [392, 309] width 75 height 20
type input "120"
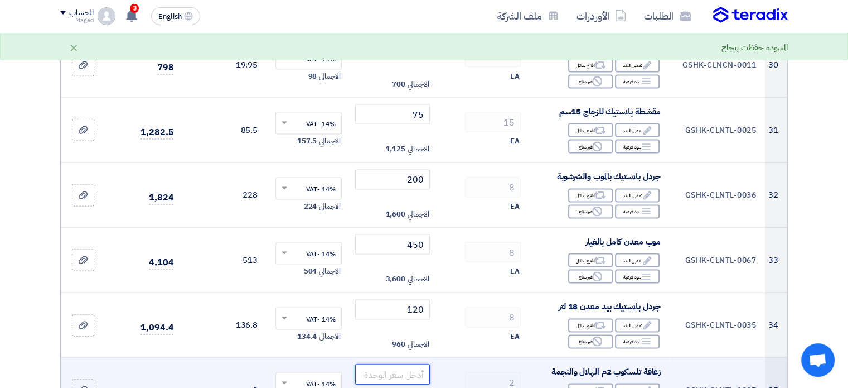
click at [414, 364] on input "number" at bounding box center [392, 374] width 75 height 20
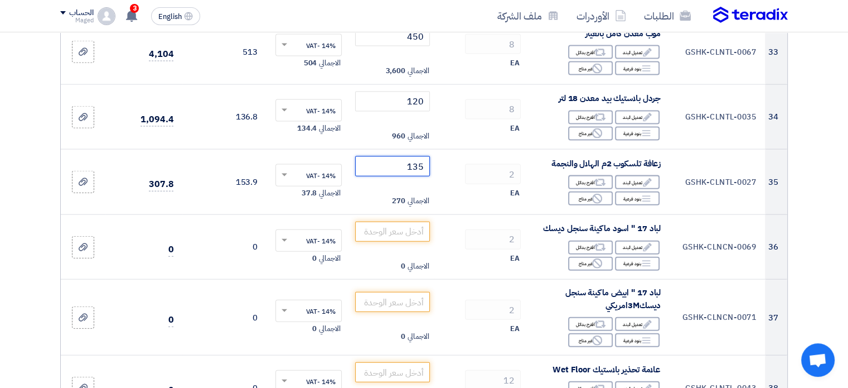
scroll to position [2537, 0]
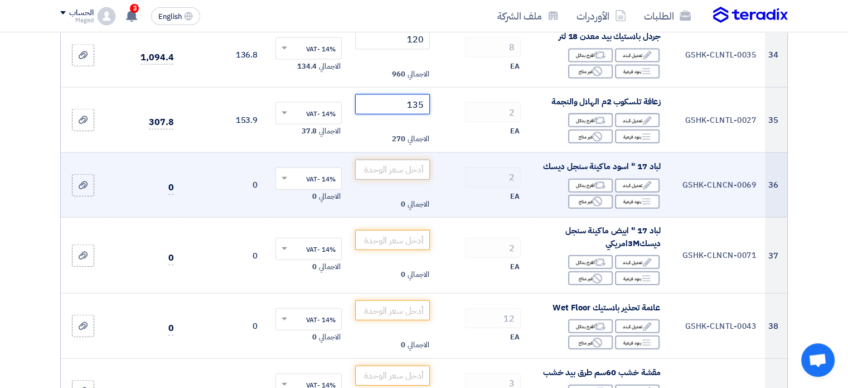
type input "135"
click at [402, 160] on input "number" at bounding box center [392, 170] width 75 height 20
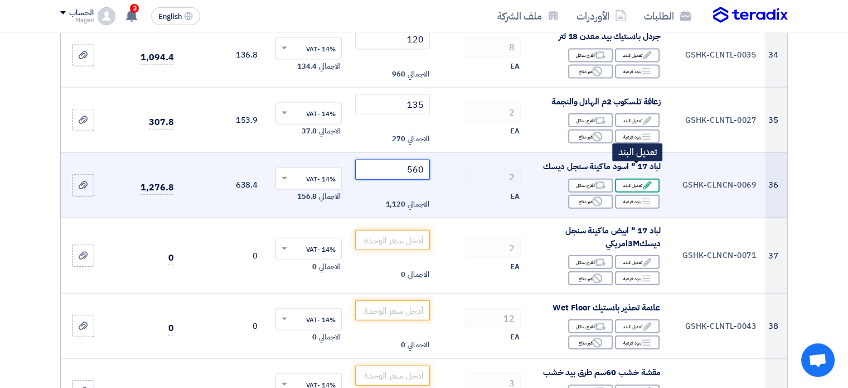
type input "560"
click at [644, 180] on icon "Edit" at bounding box center [647, 185] width 10 height 10
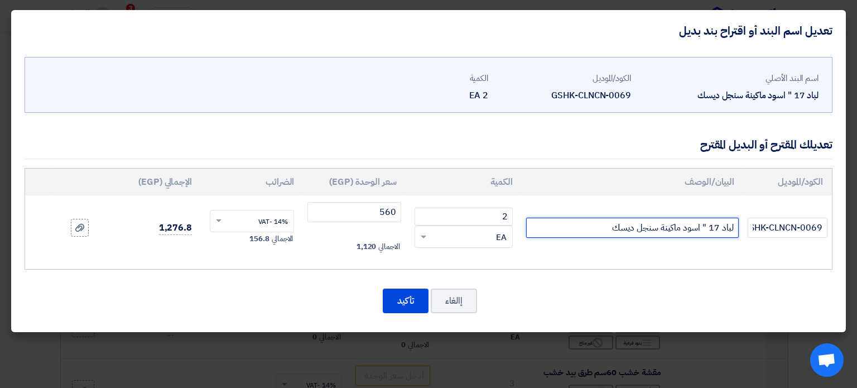
click at [597, 224] on input "لباد 17 " اسود ماكينة سنجل ديسك" at bounding box center [632, 228] width 212 height 20
type input "لباد 17 " اسود ماكينة سنجل ديسك صينى"
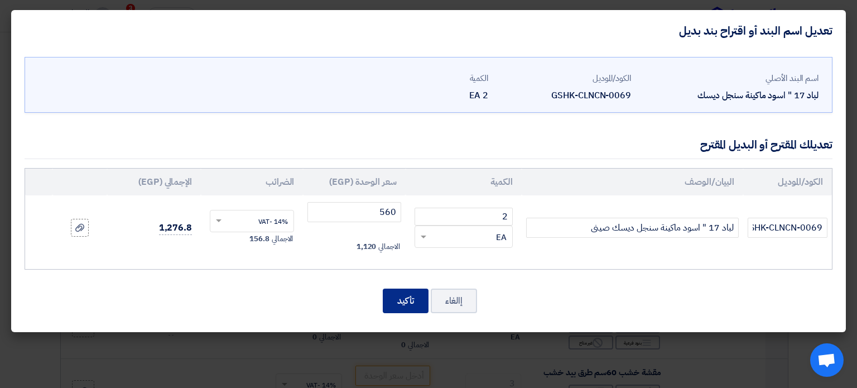
click at [417, 299] on button "تأكيد" at bounding box center [406, 300] width 46 height 25
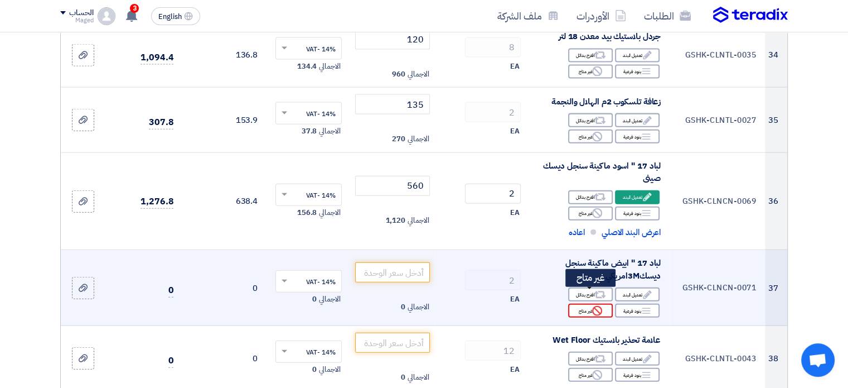
click at [587, 303] on div "Reject غير متاح" at bounding box center [590, 310] width 45 height 14
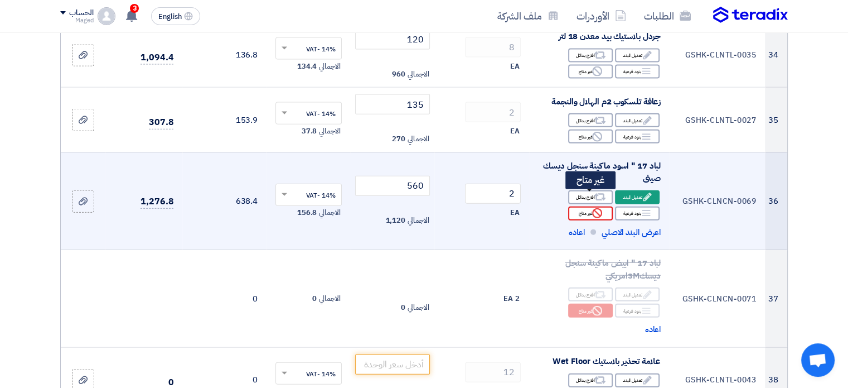
click at [577, 206] on div "Reject غير متاح" at bounding box center [590, 213] width 45 height 14
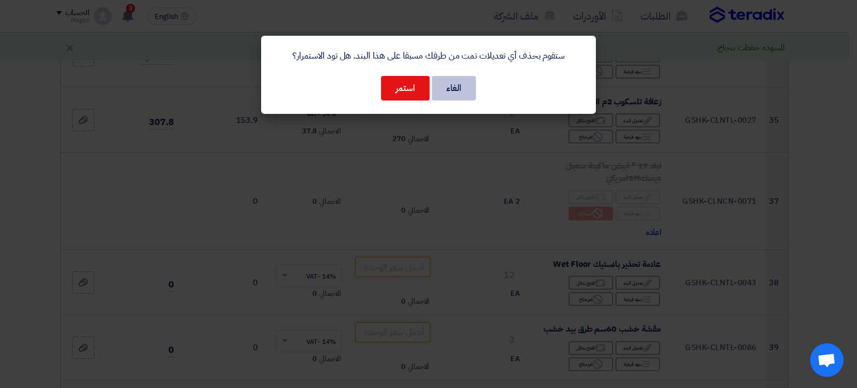
click at [457, 94] on button "الغاء" at bounding box center [454, 88] width 44 height 25
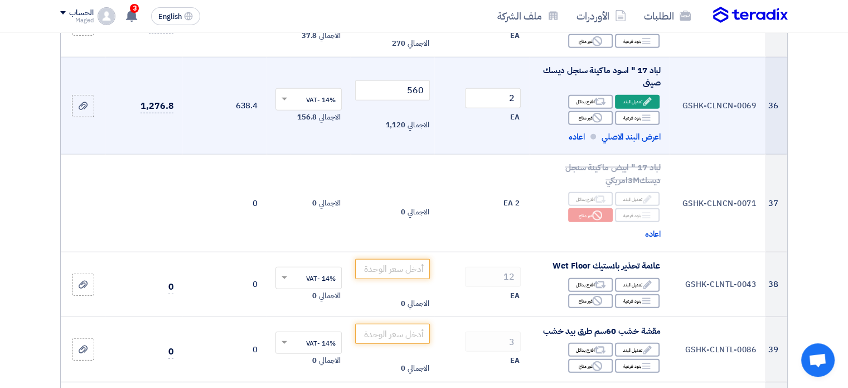
scroll to position [2642, 0]
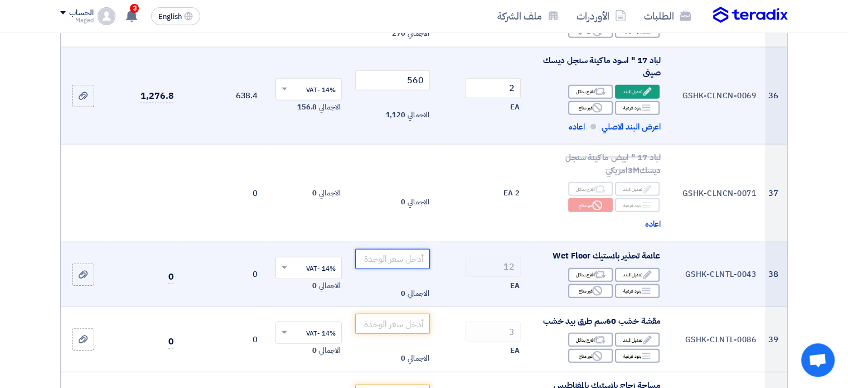
click at [415, 249] on input "number" at bounding box center [392, 259] width 75 height 20
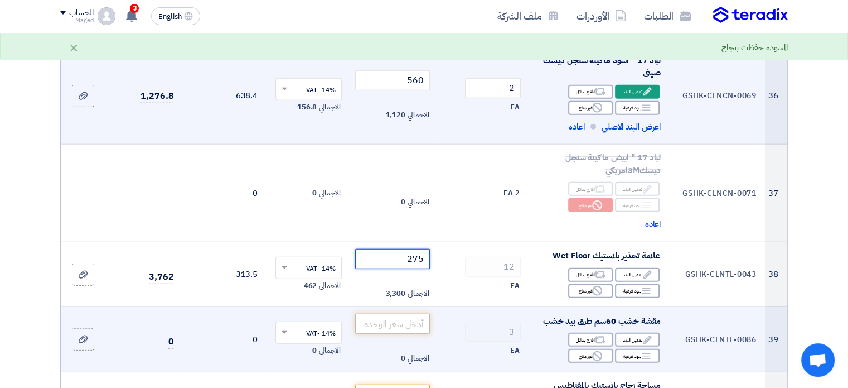
type input "275"
click at [419, 313] on input "number" at bounding box center [392, 323] width 75 height 20
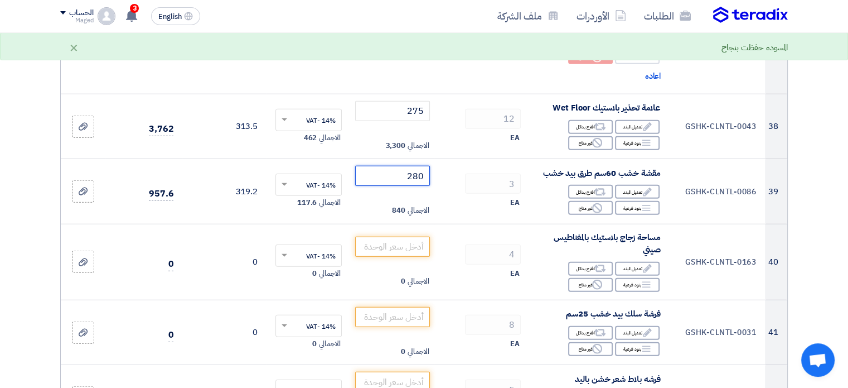
scroll to position [2842, 0]
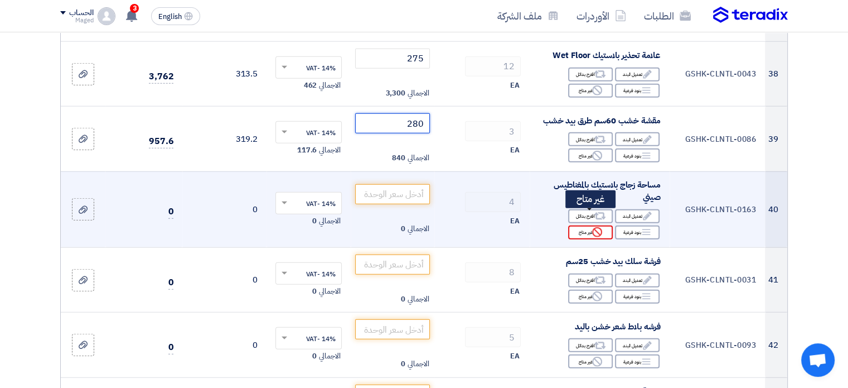
type input "280"
click at [591, 225] on div "Reject غير متاح" at bounding box center [590, 232] width 45 height 14
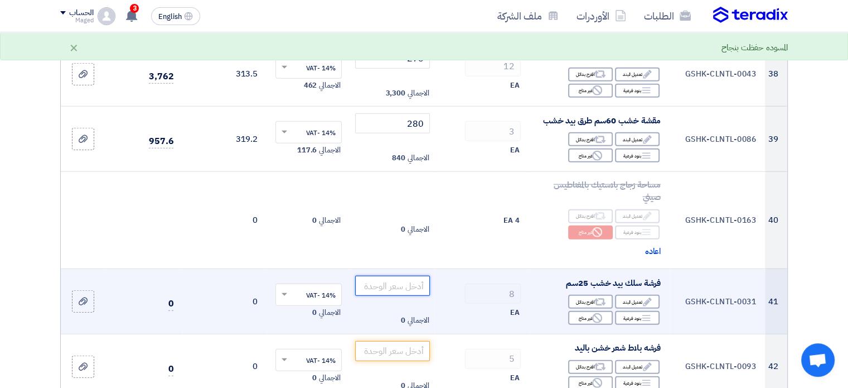
click at [402, 276] on input "number" at bounding box center [392, 286] width 75 height 20
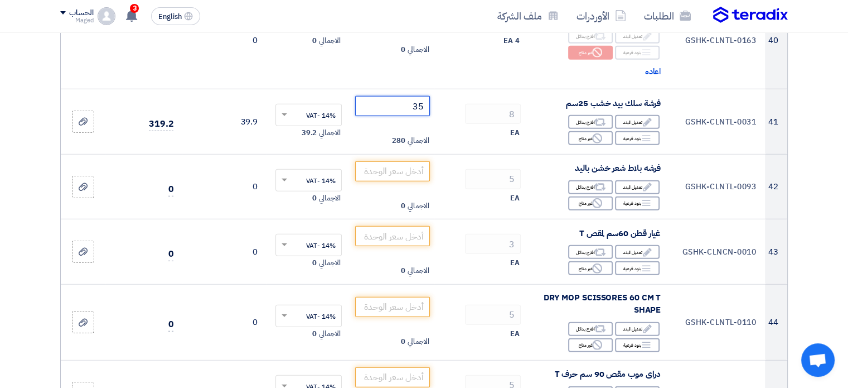
scroll to position [3032, 0]
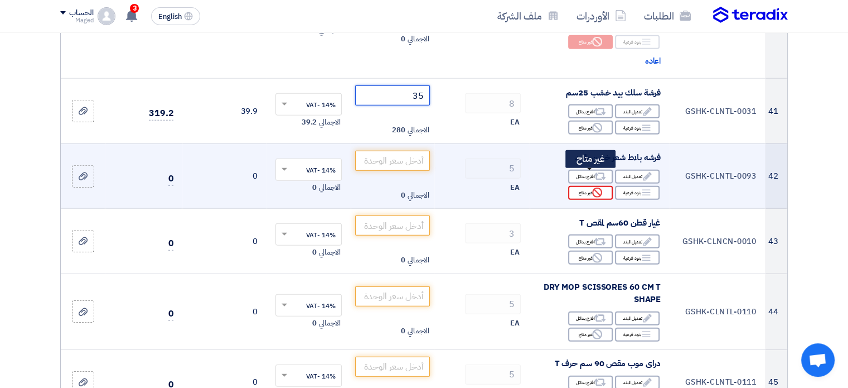
type input "35"
click at [590, 186] on div "Reject غير متاح" at bounding box center [590, 193] width 45 height 14
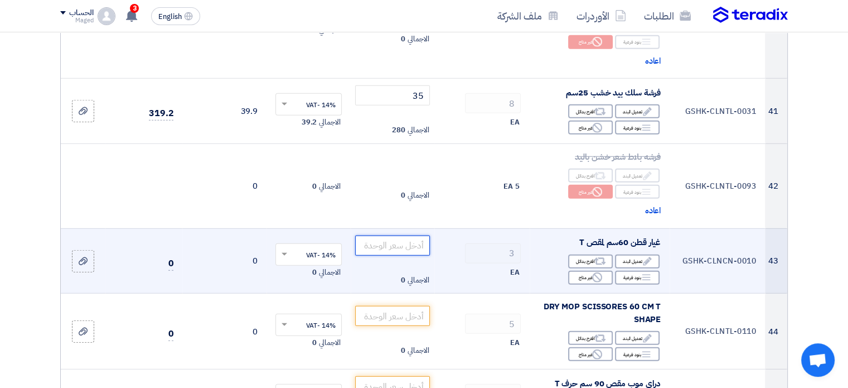
click at [404, 235] on input "number" at bounding box center [392, 245] width 75 height 20
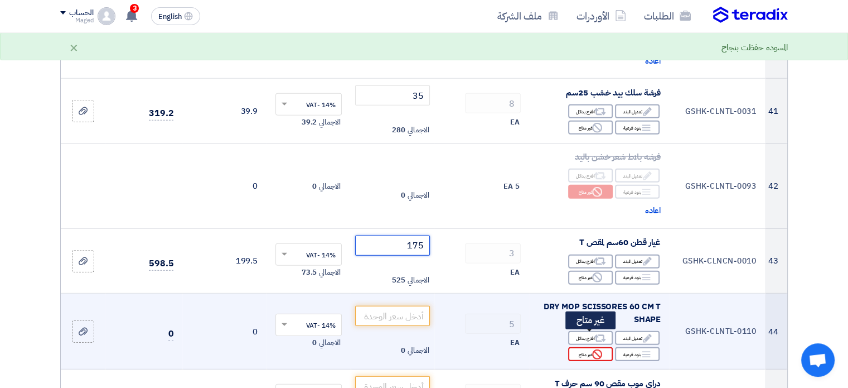
type input "175"
click at [589, 347] on div "Reject غير متاح" at bounding box center [590, 354] width 45 height 14
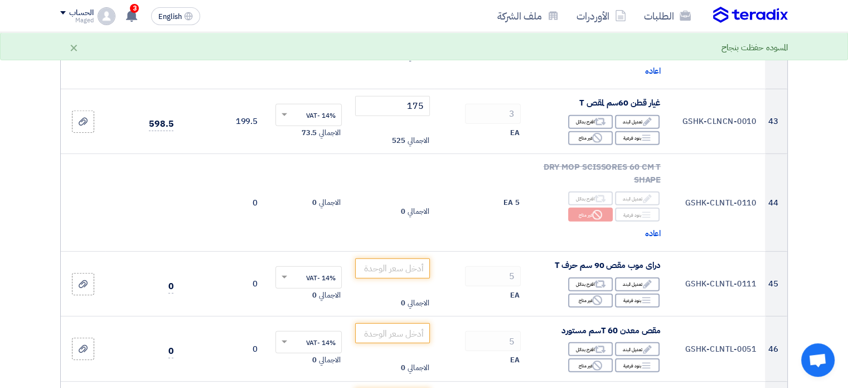
scroll to position [3240, 0]
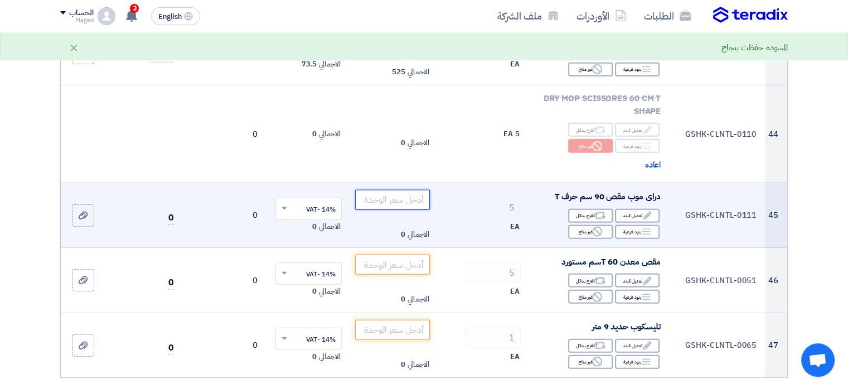
click at [389, 190] on input "number" at bounding box center [392, 200] width 75 height 20
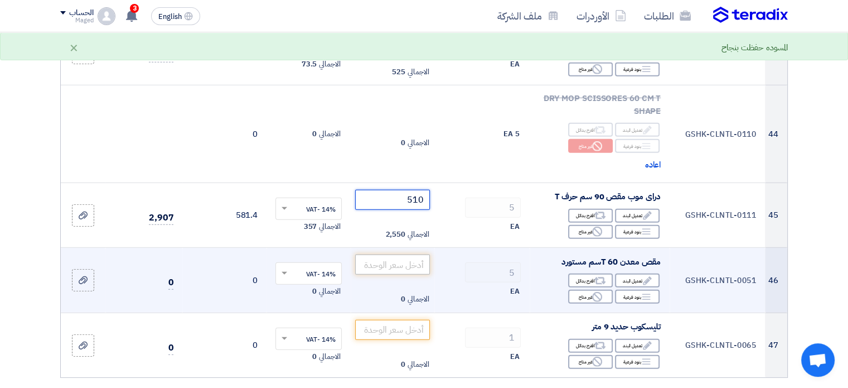
type input "510"
click at [389, 254] on input "number" at bounding box center [392, 264] width 75 height 20
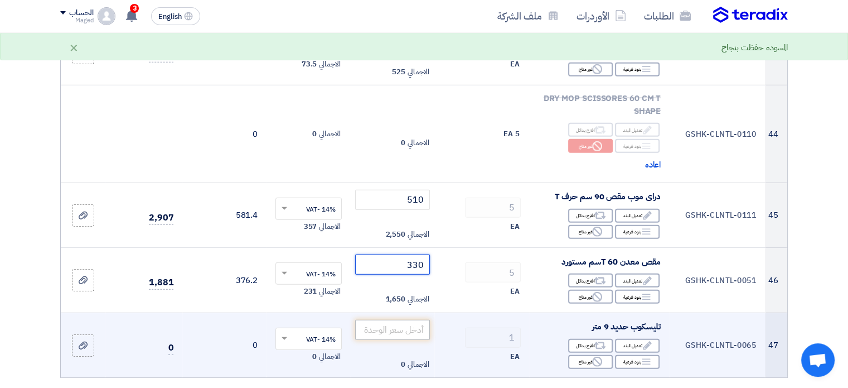
type input "330"
click at [381, 320] on input "number" at bounding box center [392, 330] width 75 height 20
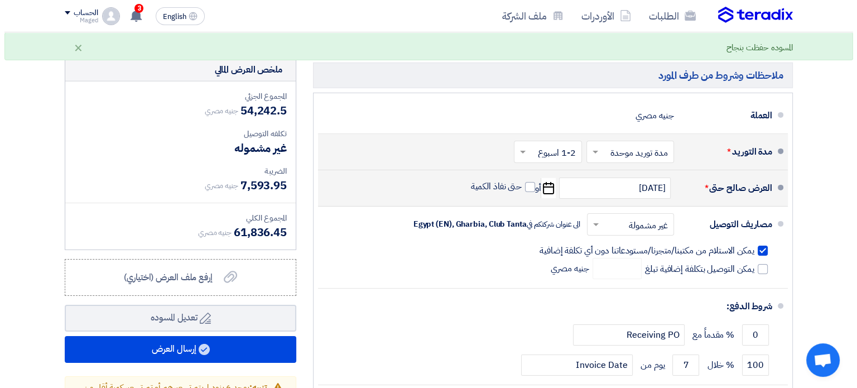
scroll to position [3634, 0]
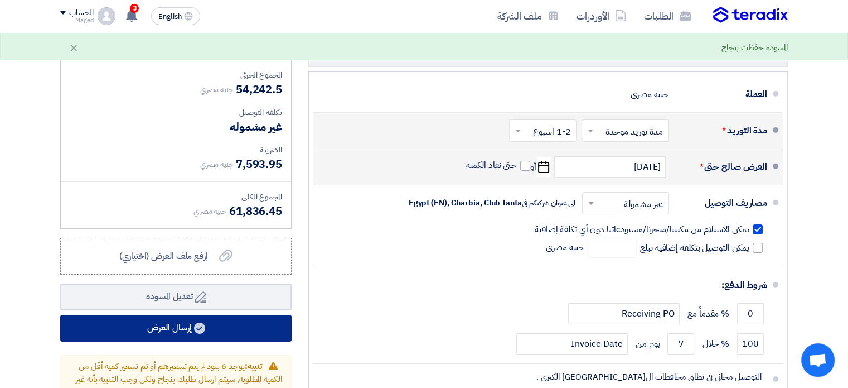
type input "1850"
click at [277, 315] on button "إرسال العرض" at bounding box center [175, 328] width 231 height 27
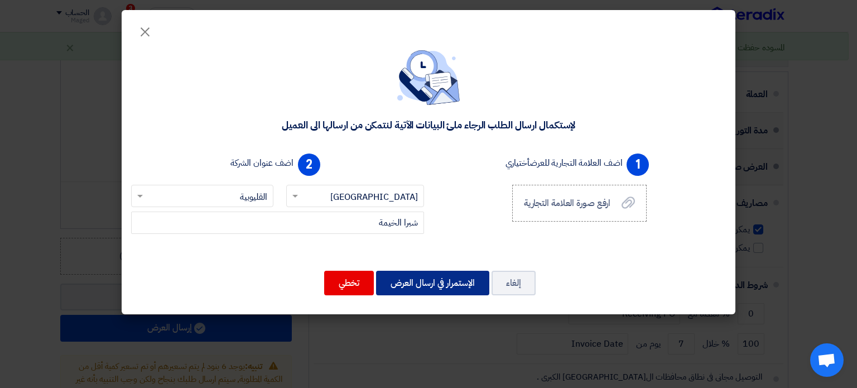
click at [434, 281] on button "الإستمرار في ارسال العرض" at bounding box center [432, 282] width 113 height 25
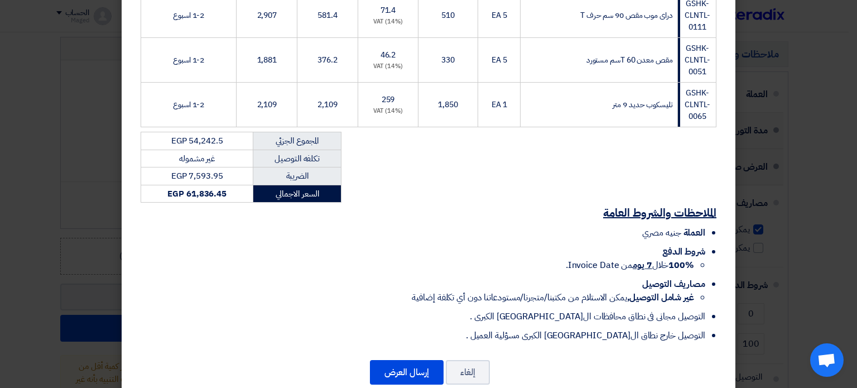
scroll to position [2200, 0]
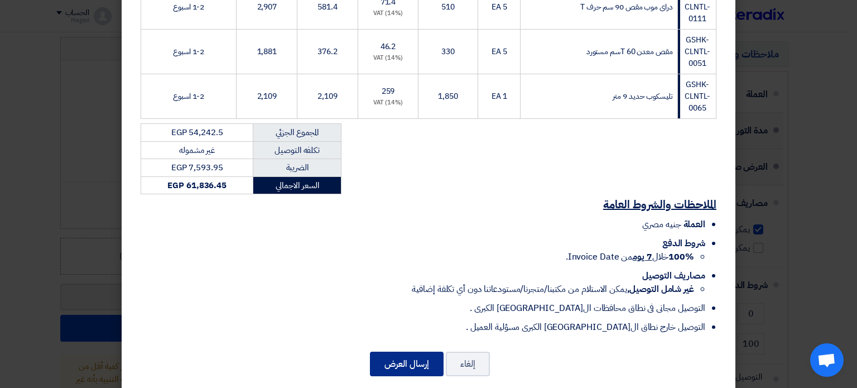
click at [393, 351] on button "إرسال العرض" at bounding box center [407, 363] width 74 height 25
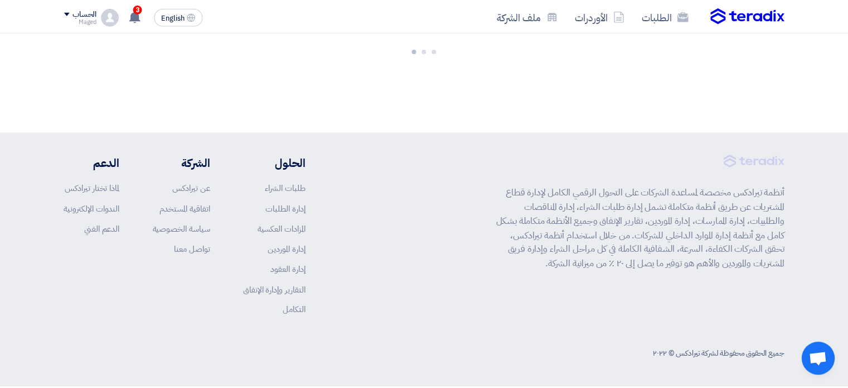
scroll to position [2595, 0]
